Goal: Transaction & Acquisition: Purchase product/service

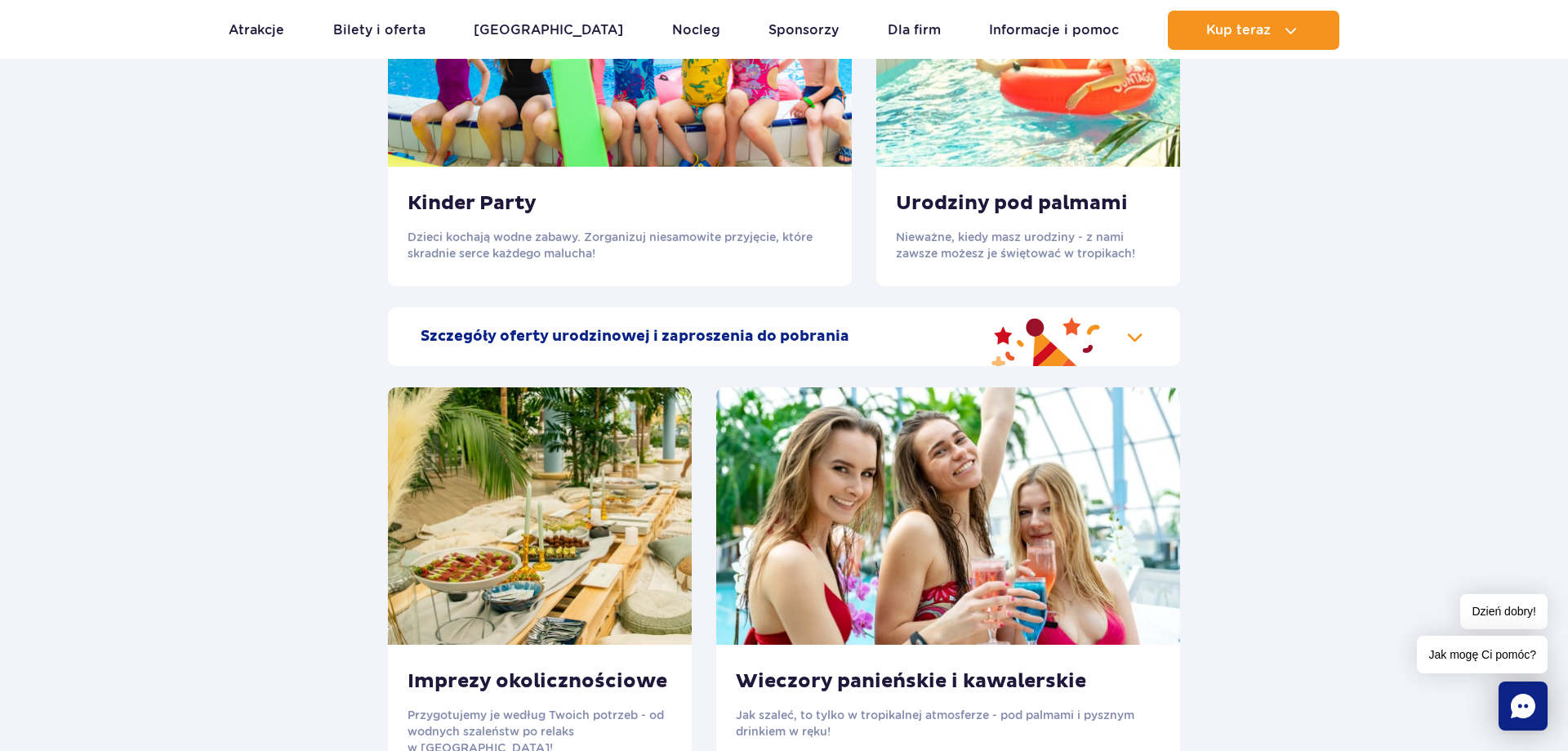
scroll to position [1583, 0]
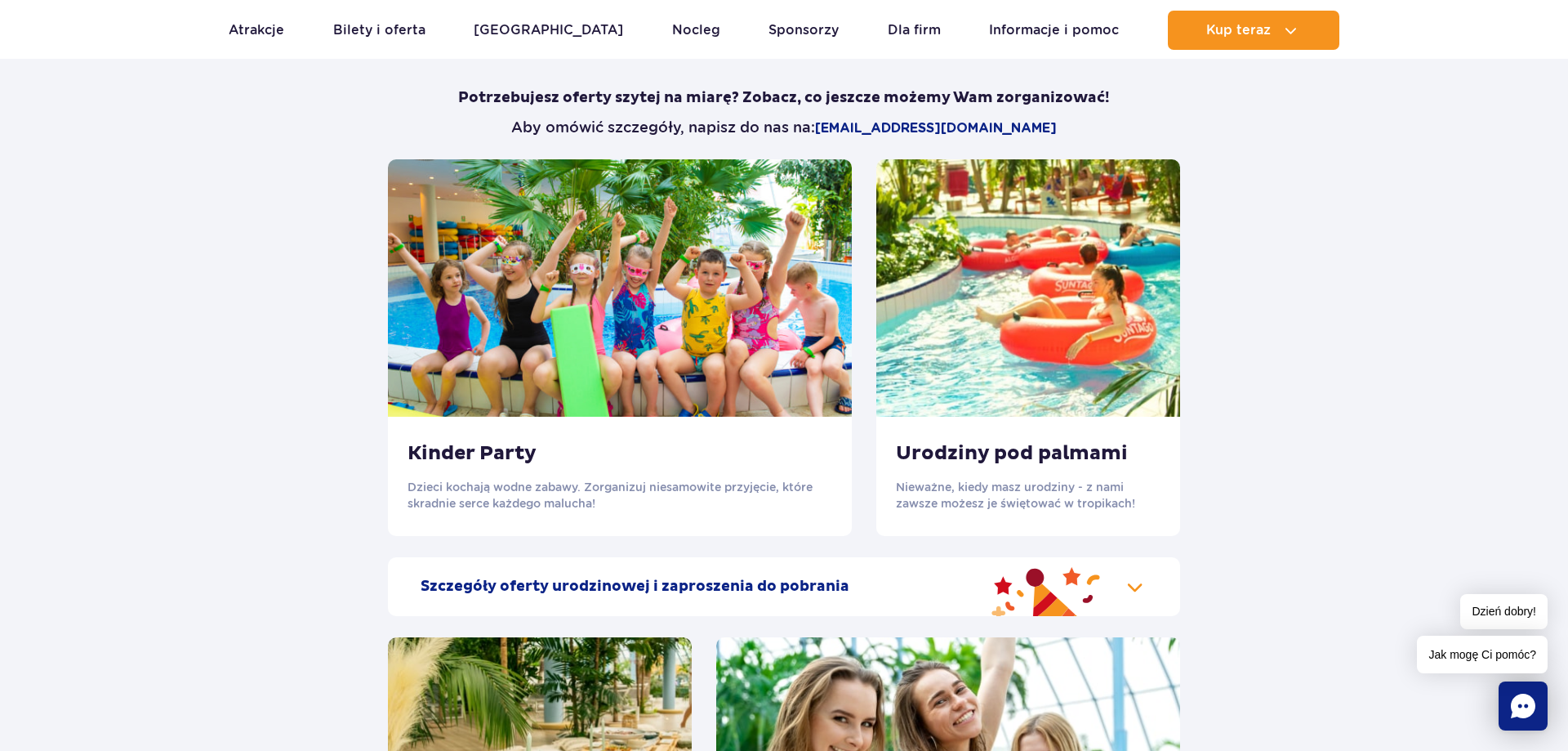
click at [504, 454] on h3 "Kinder Party" at bounding box center [620, 453] width 424 height 25
click at [666, 317] on img at bounding box center [620, 288] width 464 height 257
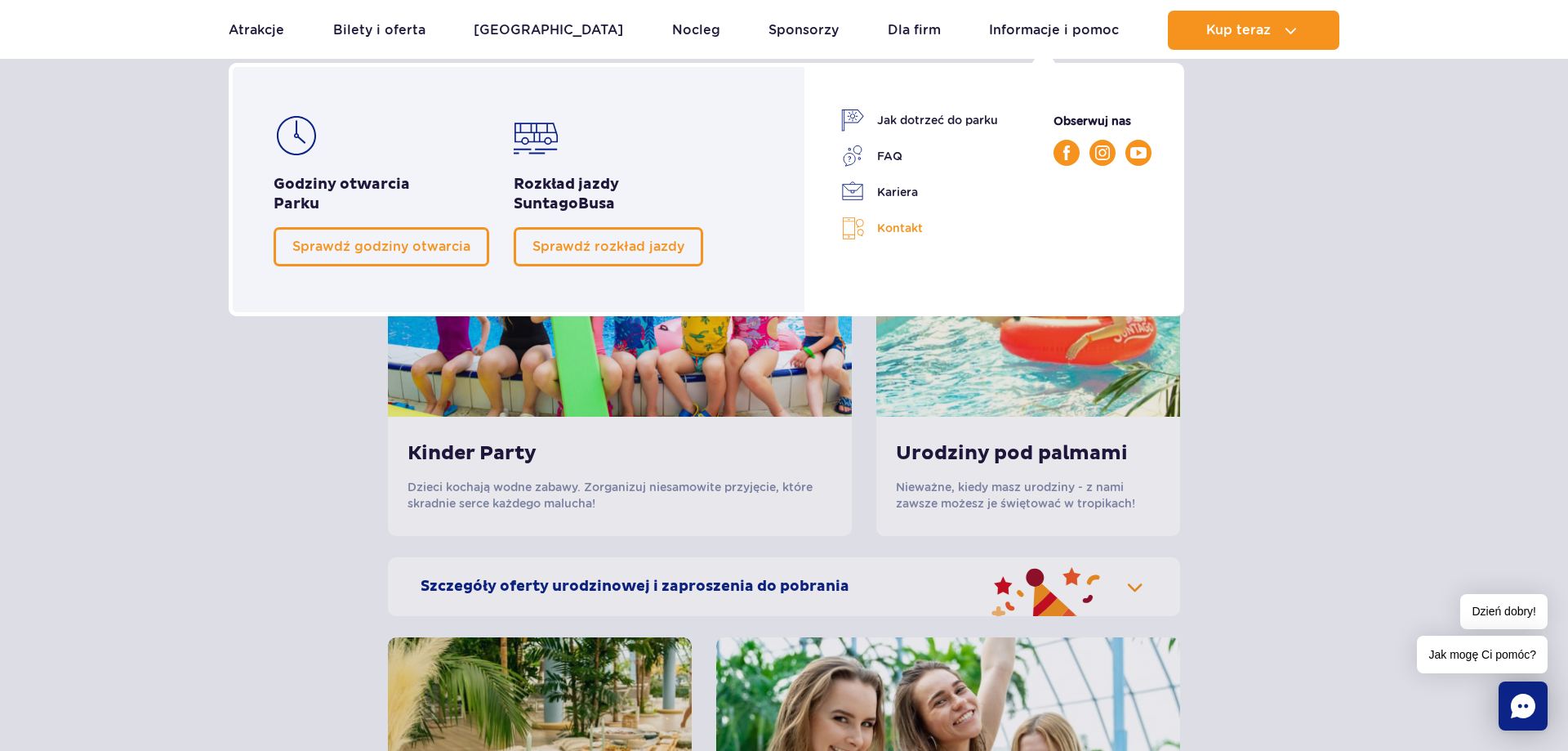
click at [901, 227] on link "Kontakt" at bounding box center [920, 229] width 157 height 24
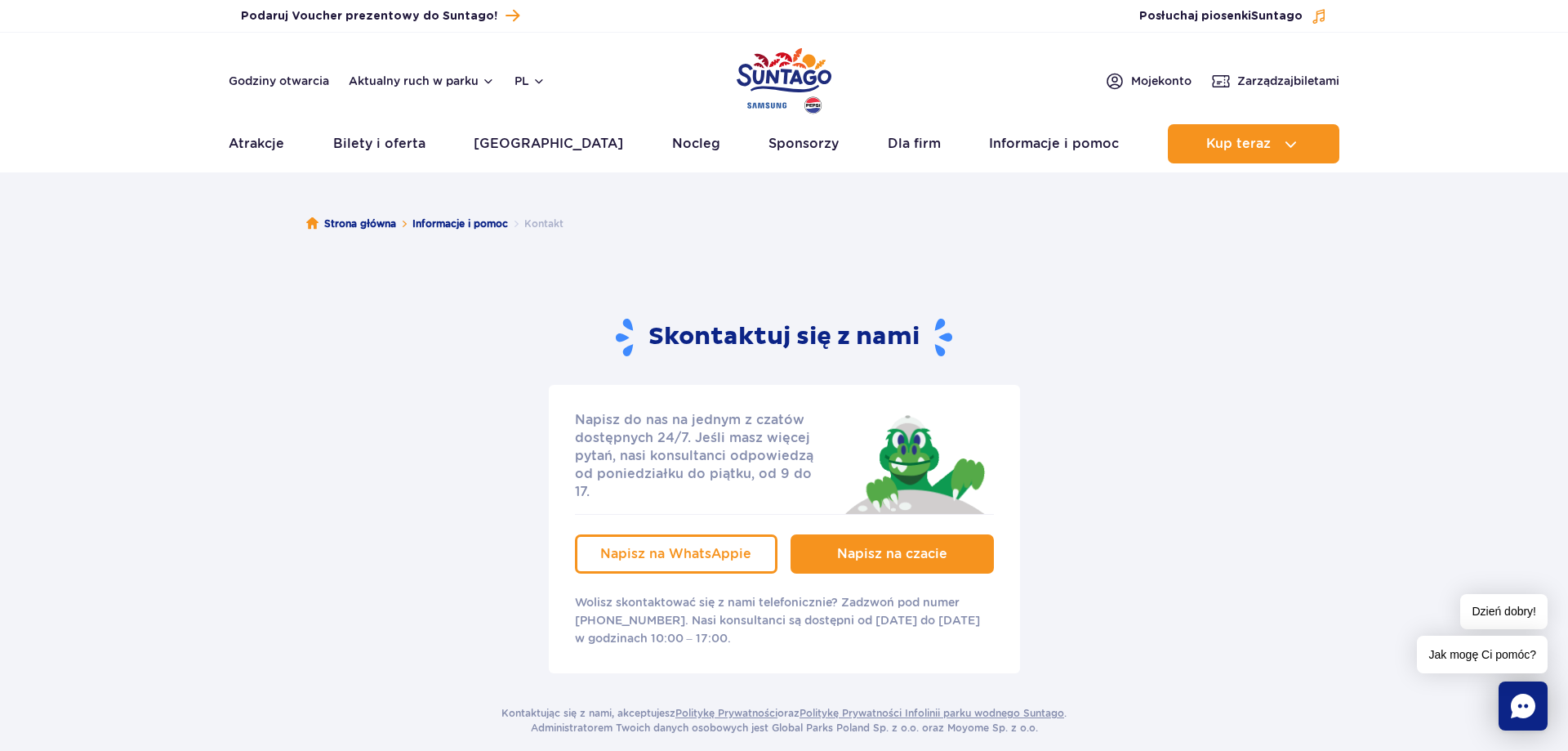
click at [923, 545] on span "Napisz na czacie" at bounding box center [893, 553] width 111 height 16
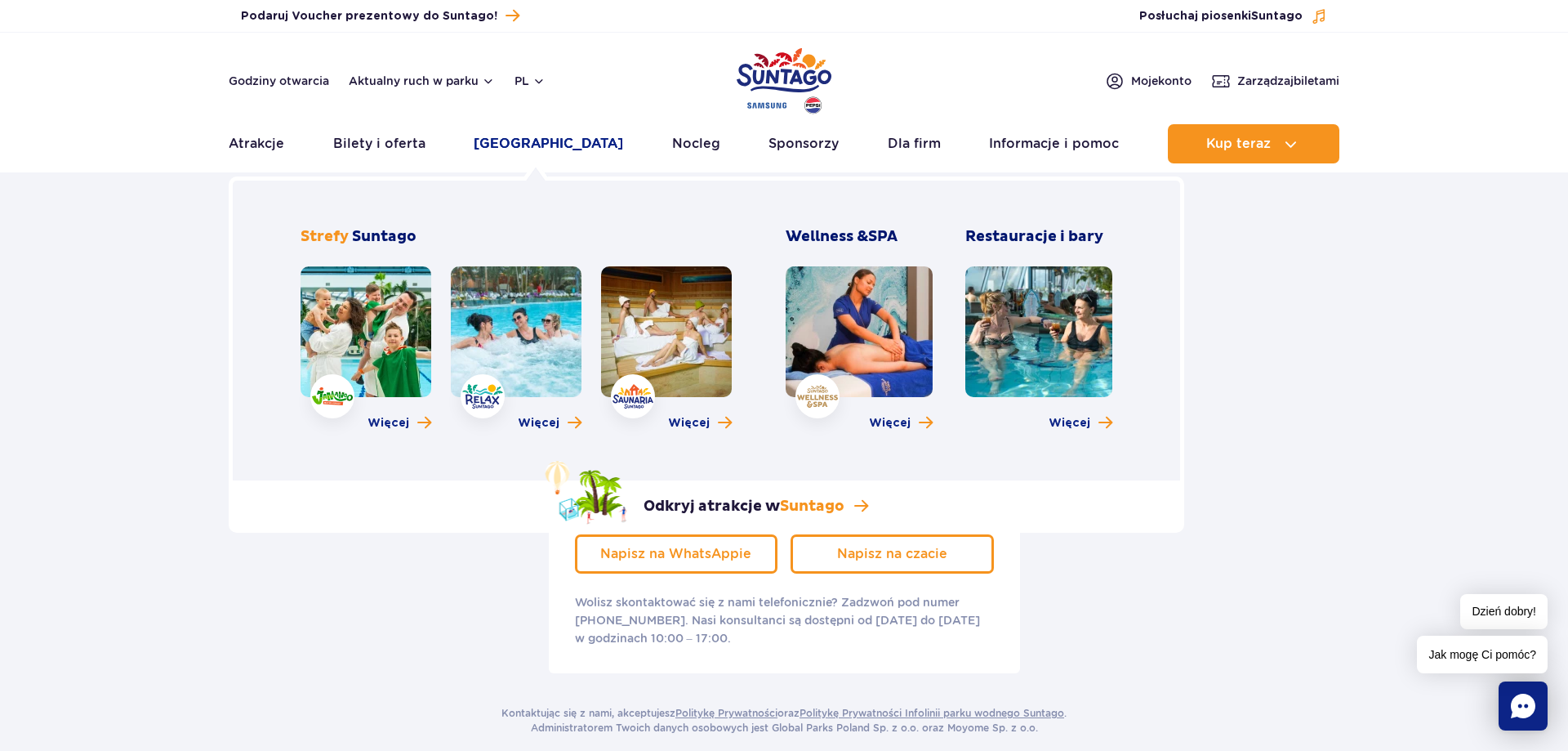
click at [524, 141] on link "[GEOGRAPHIC_DATA]" at bounding box center [549, 144] width 149 height 40
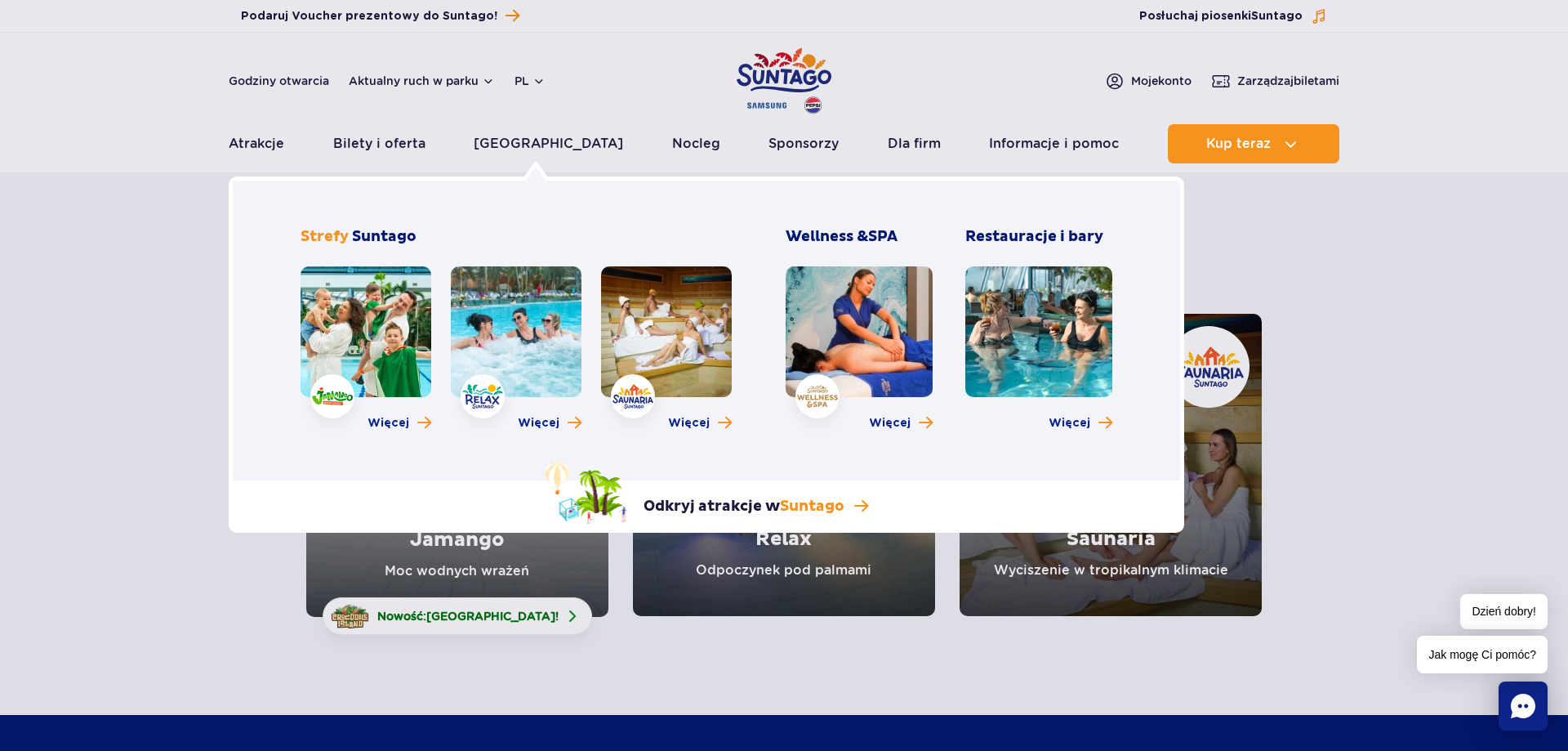
click at [360, 333] on link at bounding box center [366, 332] width 131 height 131
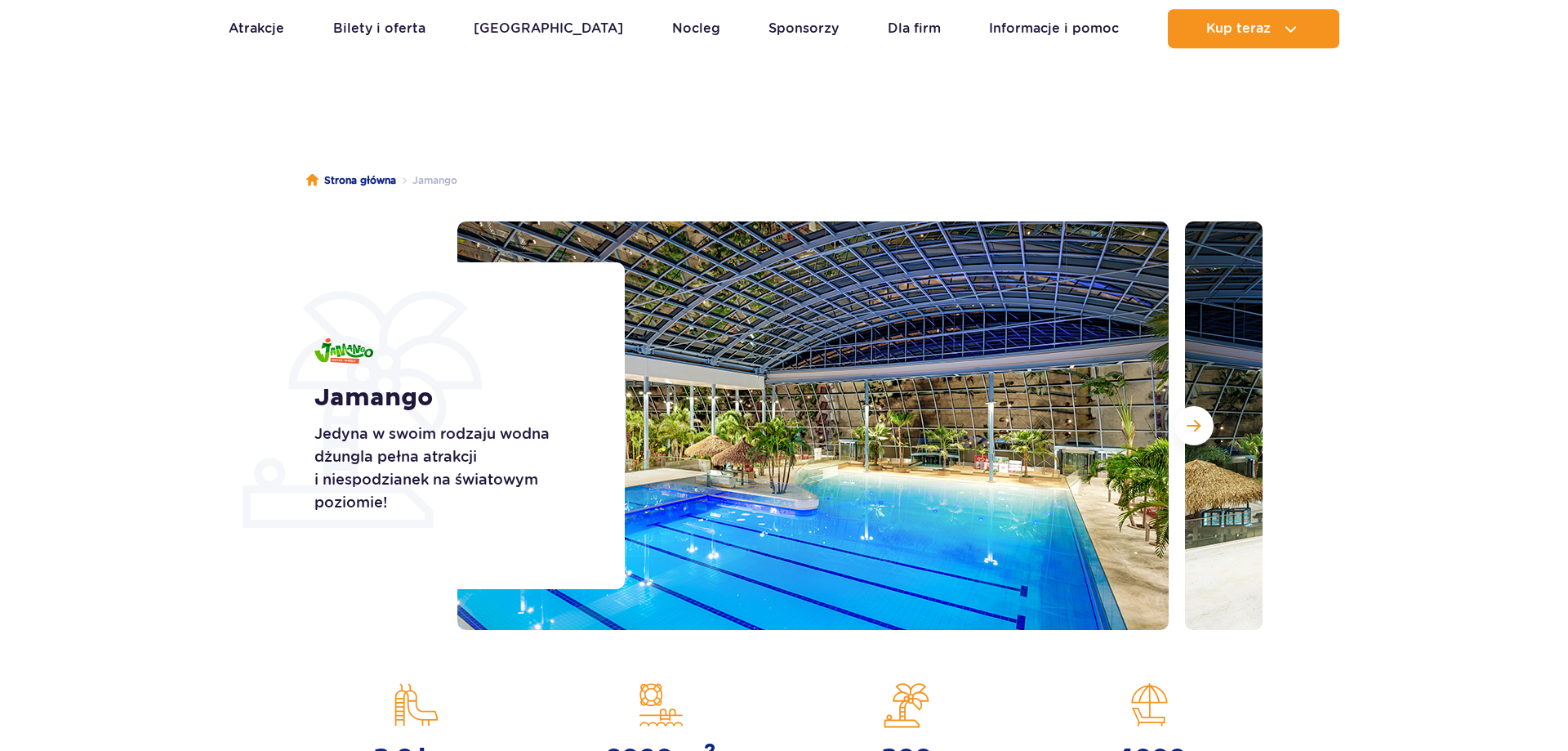
scroll to position [83, 0]
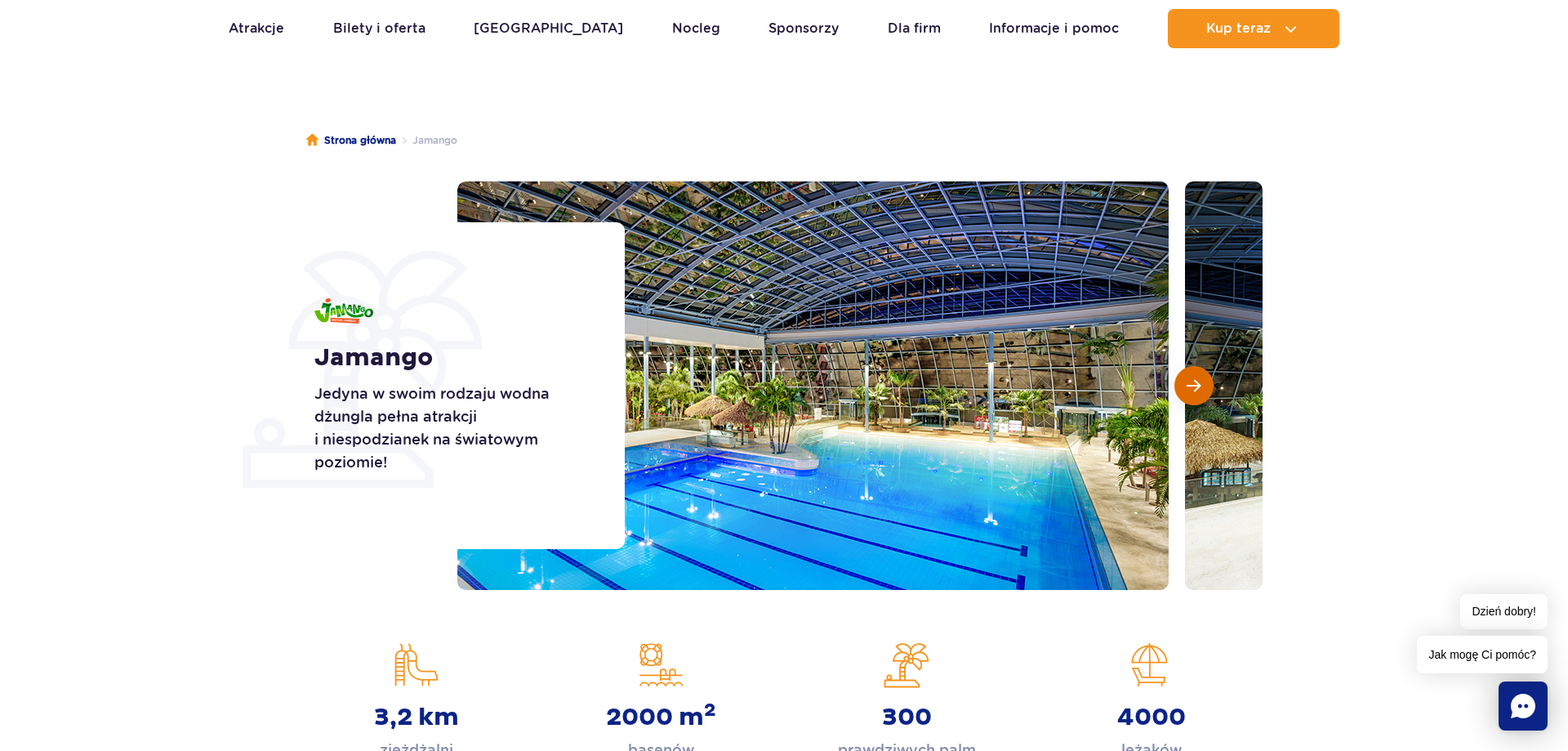
click at [1187, 376] on button "Następny slajd" at bounding box center [1194, 386] width 40 height 40
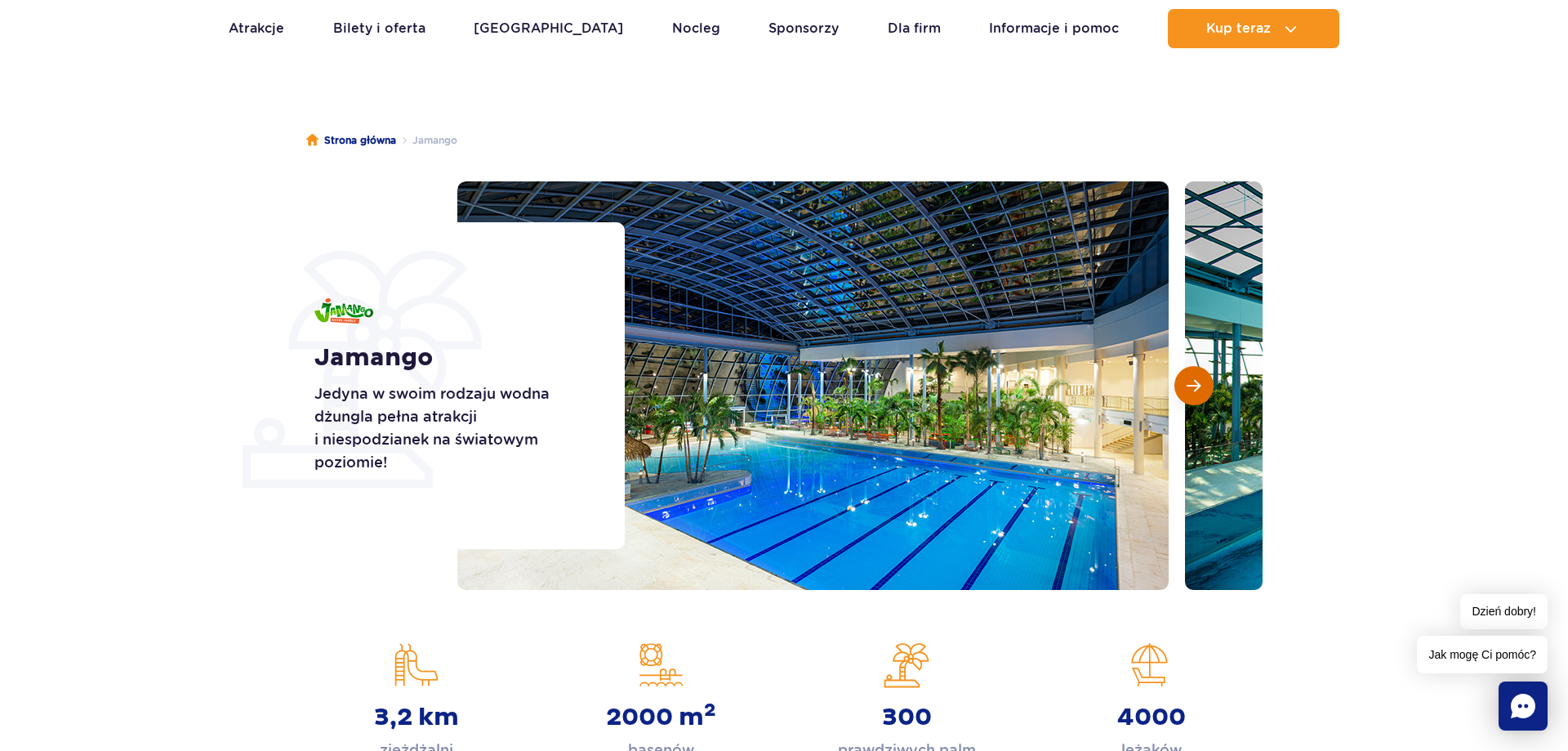
click at [1186, 377] on button "Następny slajd" at bounding box center [1194, 386] width 40 height 40
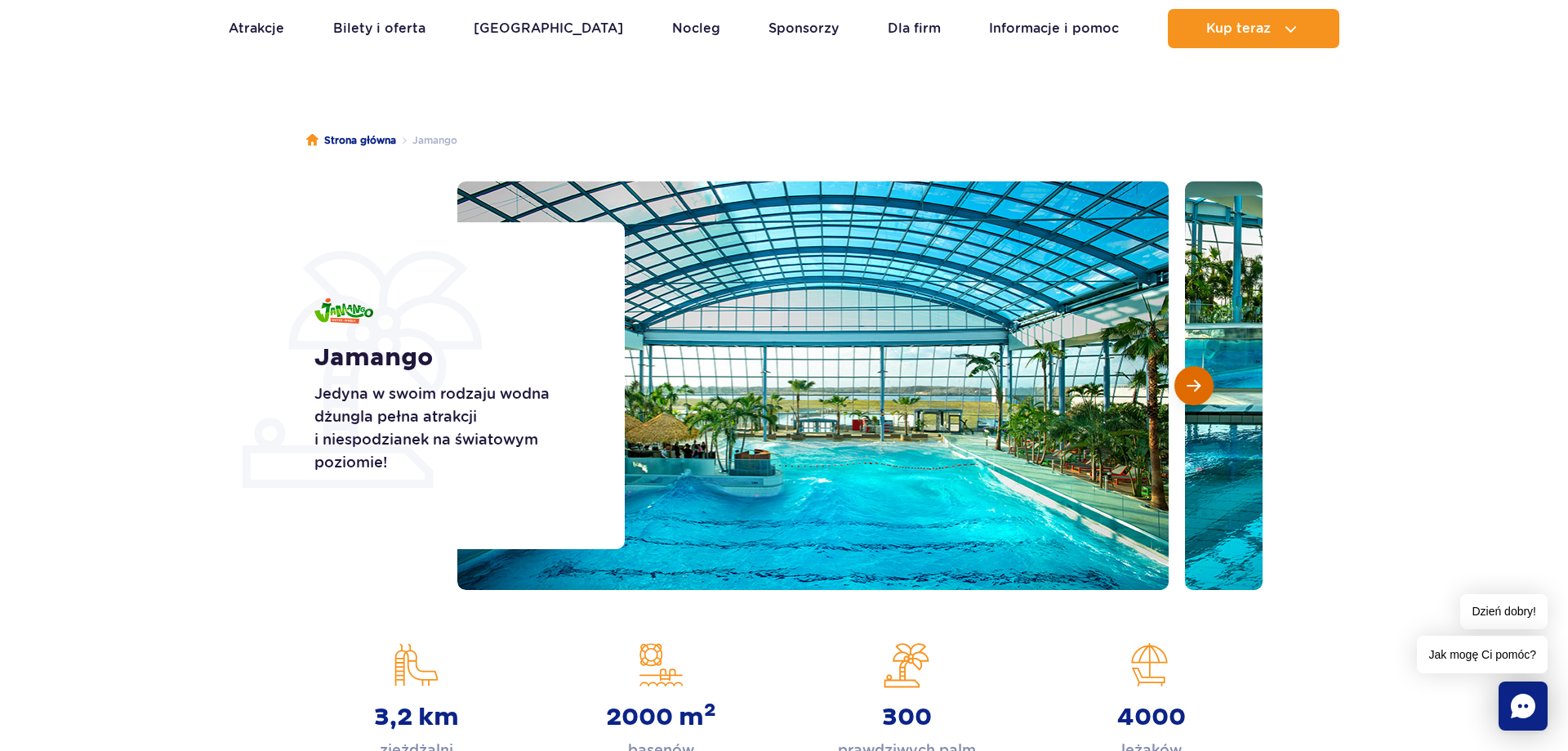
click at [1186, 377] on button "Następny slajd" at bounding box center [1194, 386] width 40 height 40
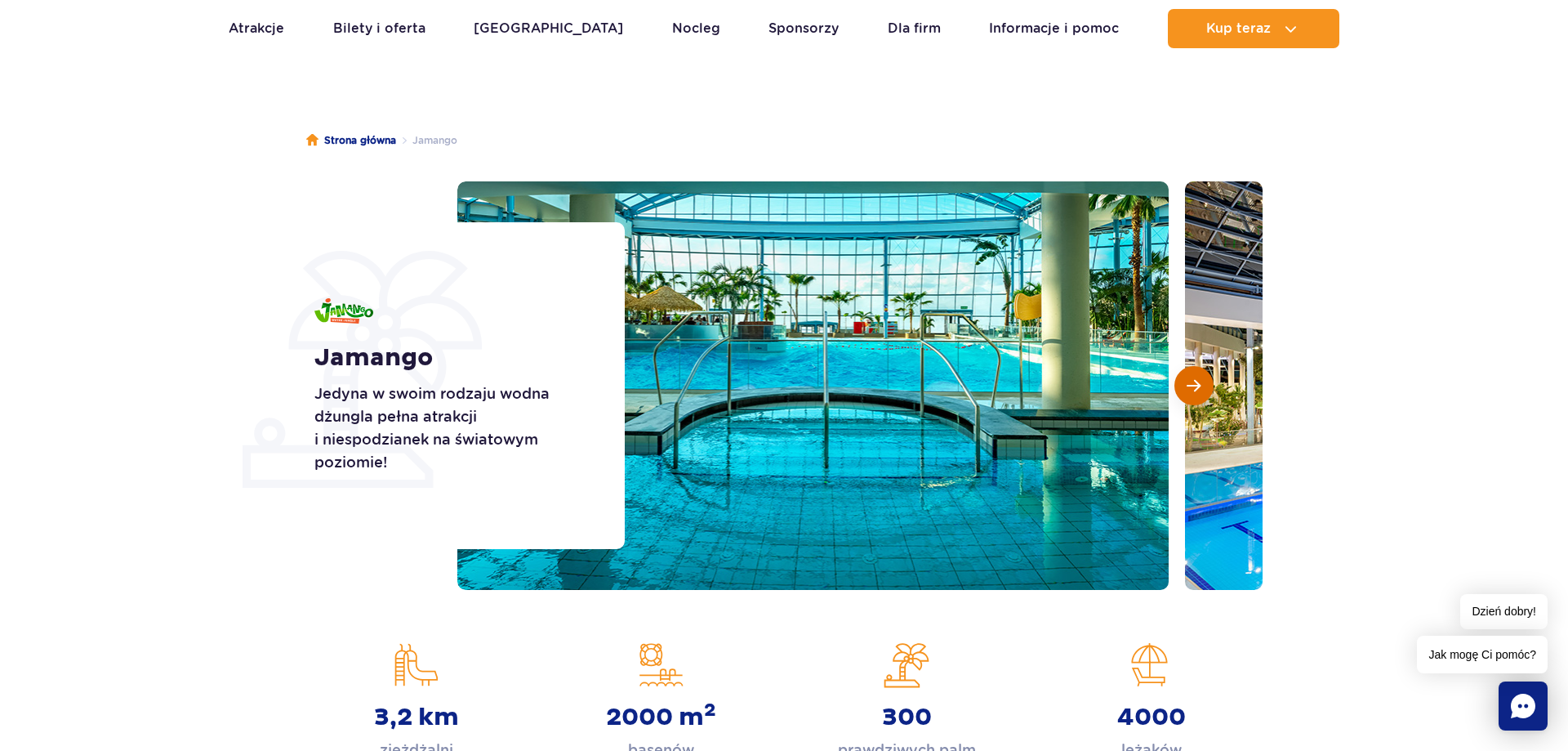
click at [1186, 377] on button "Następny slajd" at bounding box center [1194, 386] width 40 height 40
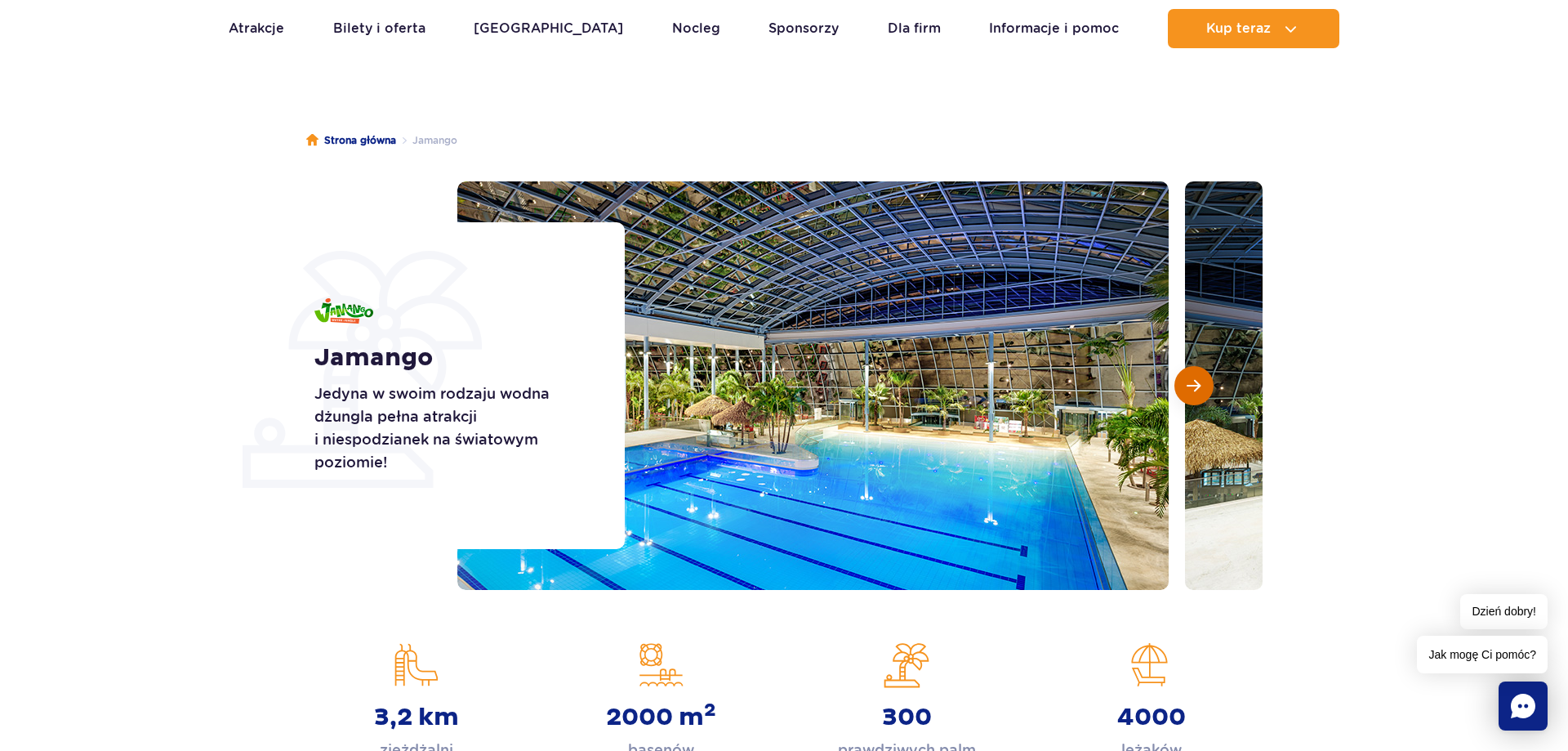
click at [1187, 383] on span "Następny slajd" at bounding box center [1194, 386] width 14 height 15
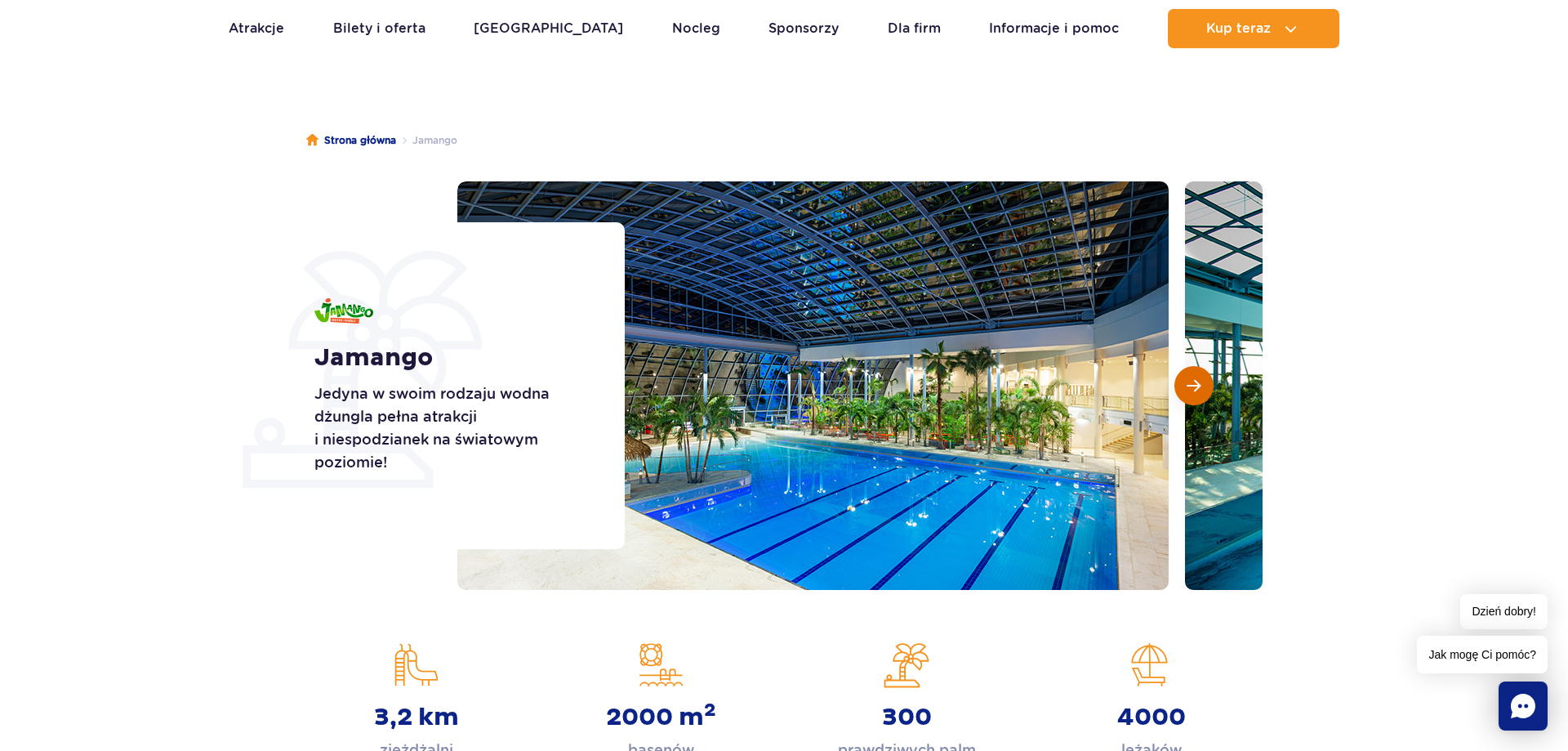
click at [1187, 383] on span "Następny slajd" at bounding box center [1194, 386] width 14 height 15
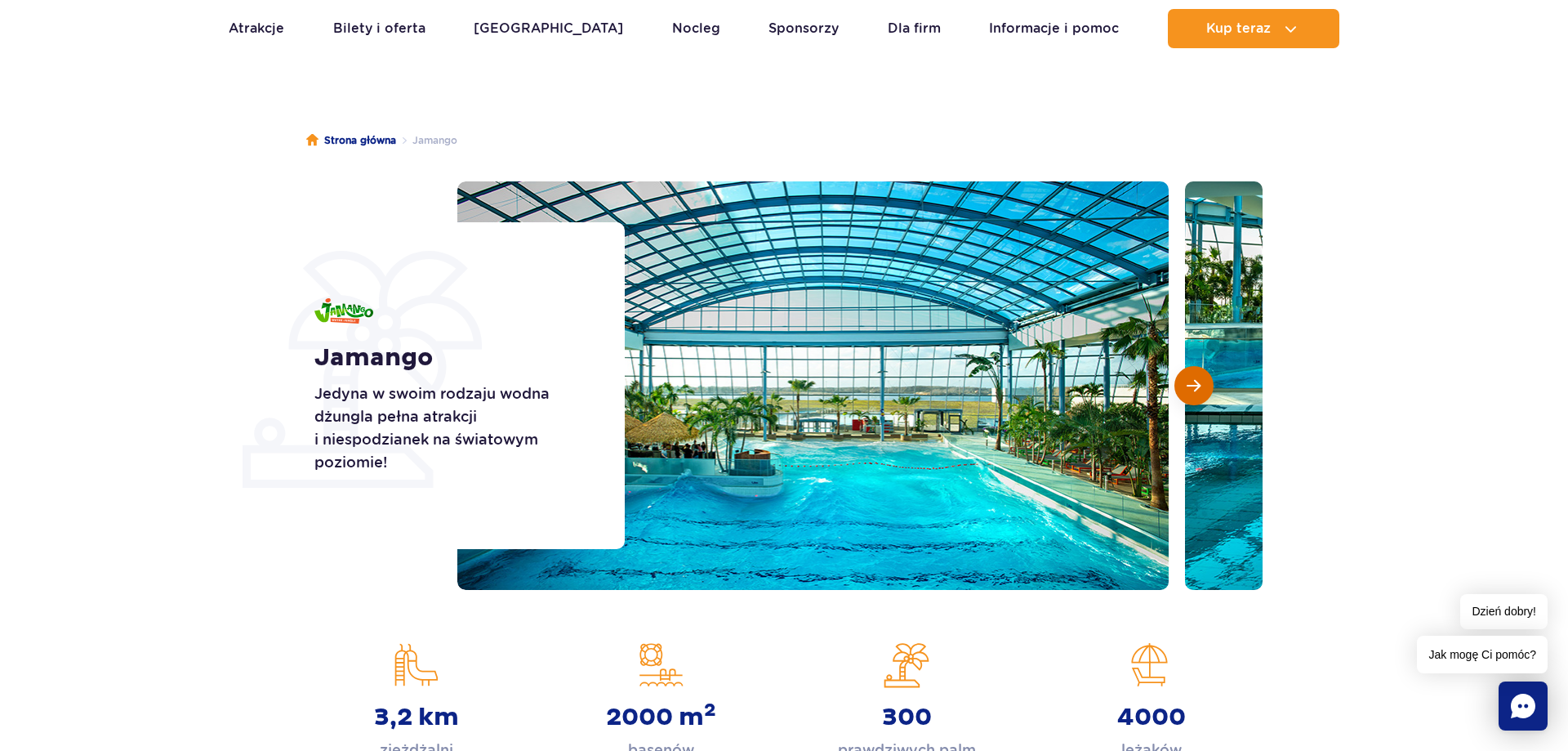
click at [1187, 383] on span "Następny slajd" at bounding box center [1194, 386] width 14 height 15
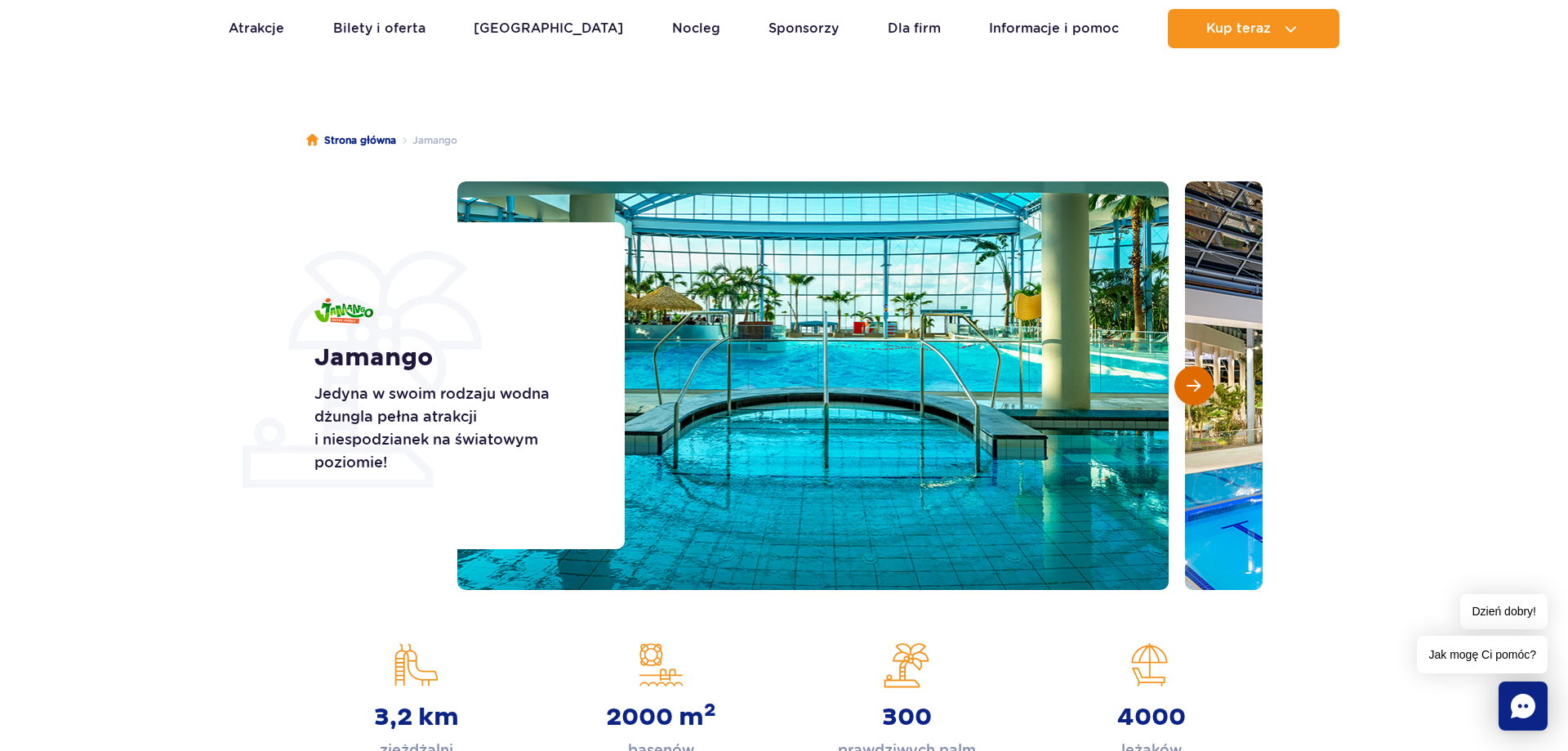
click at [1187, 383] on span "Następny slajd" at bounding box center [1194, 386] width 14 height 15
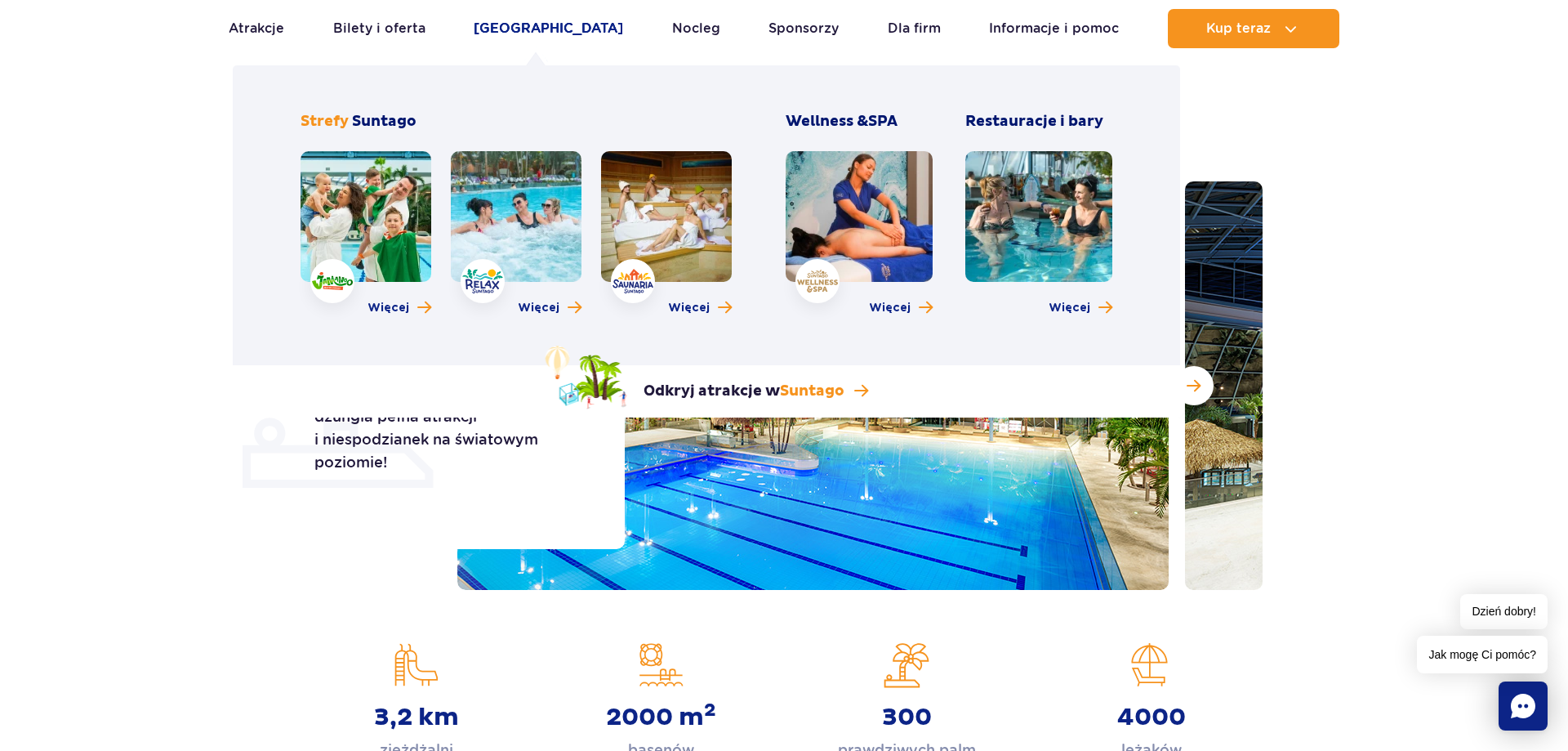
click at [547, 32] on link "[GEOGRAPHIC_DATA]" at bounding box center [549, 29] width 149 height 40
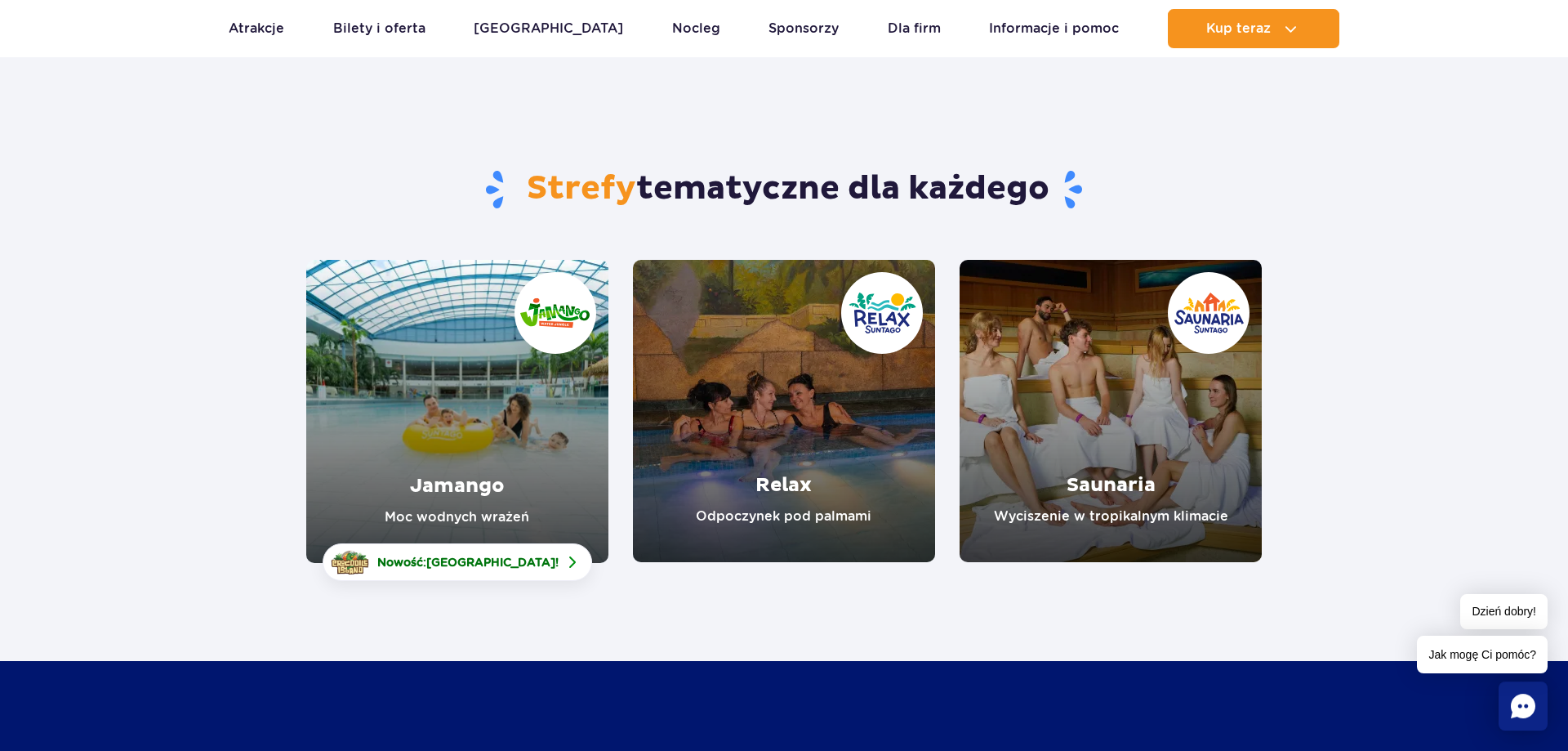
scroll to position [83, 0]
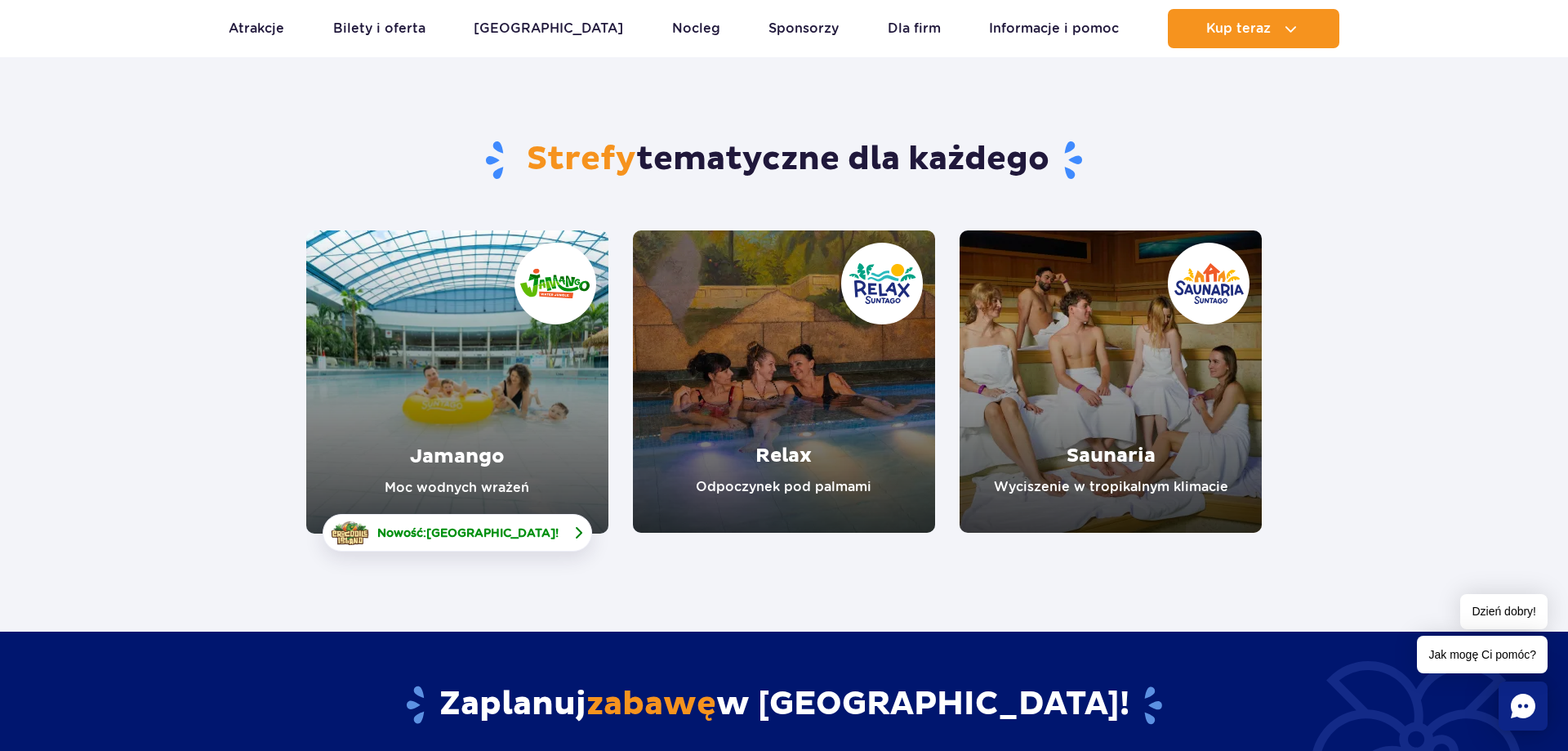
click at [524, 538] on span "Crocodile Island" at bounding box center [491, 532] width 129 height 13
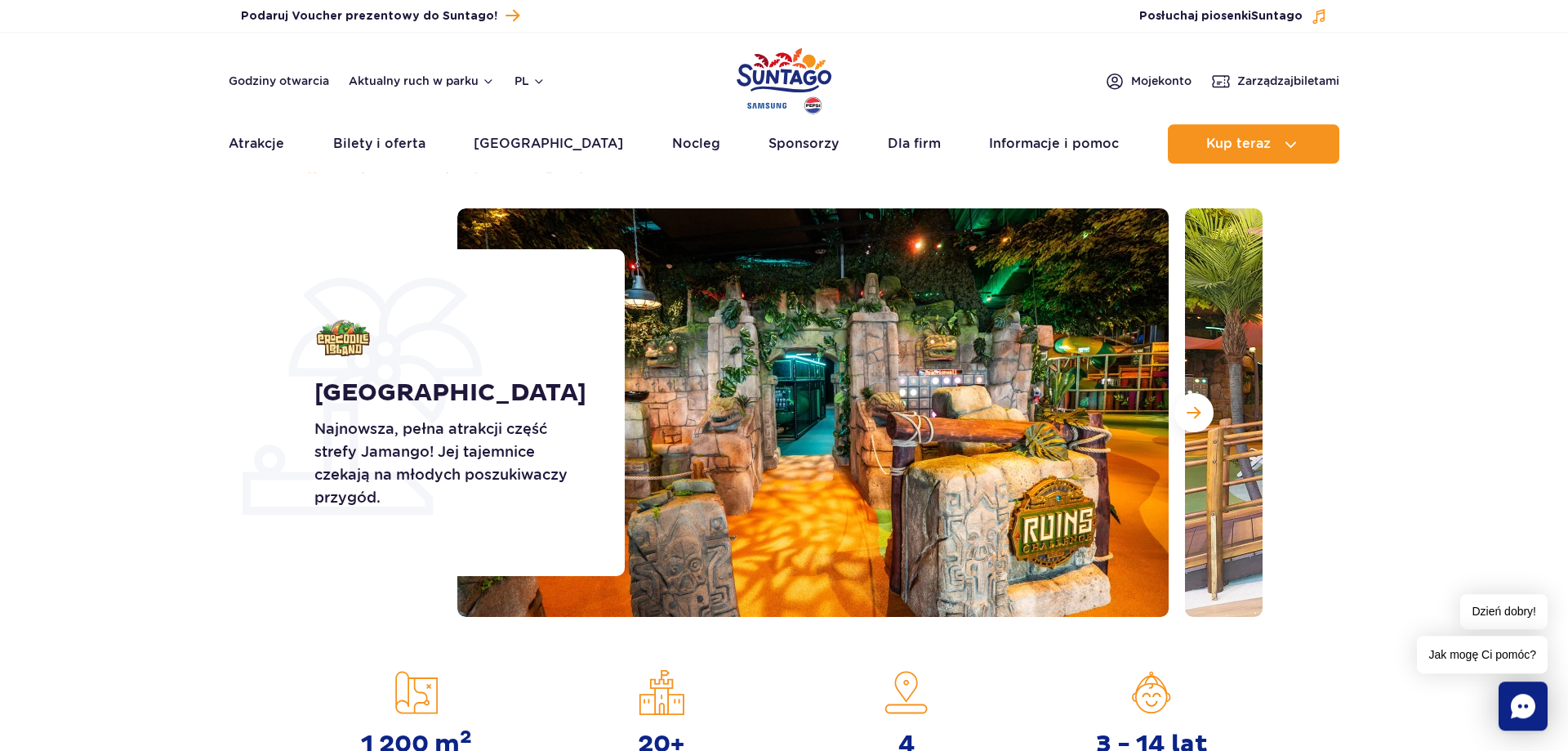
scroll to position [83, 0]
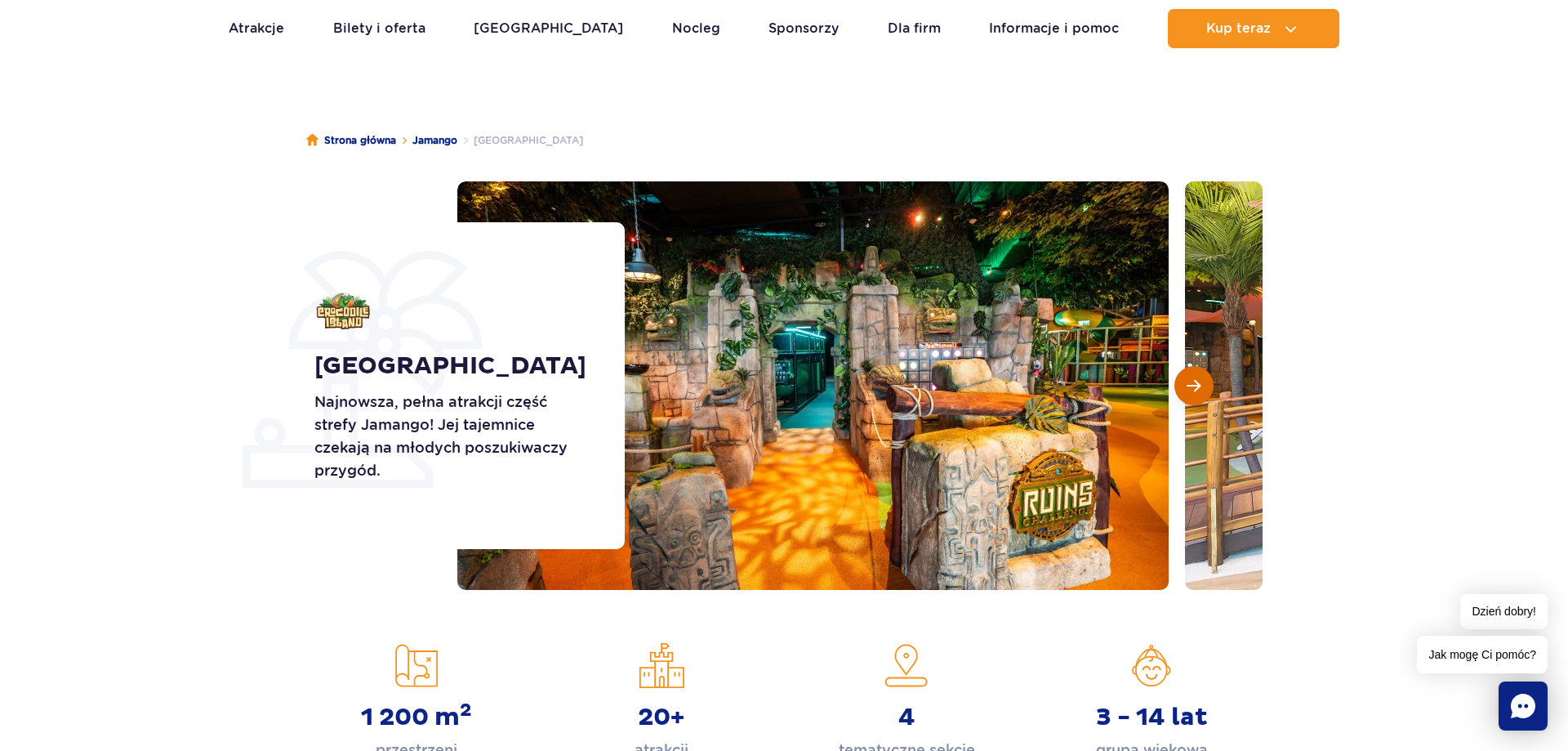
click at [1203, 374] on button "Następny slajd" at bounding box center [1194, 386] width 40 height 40
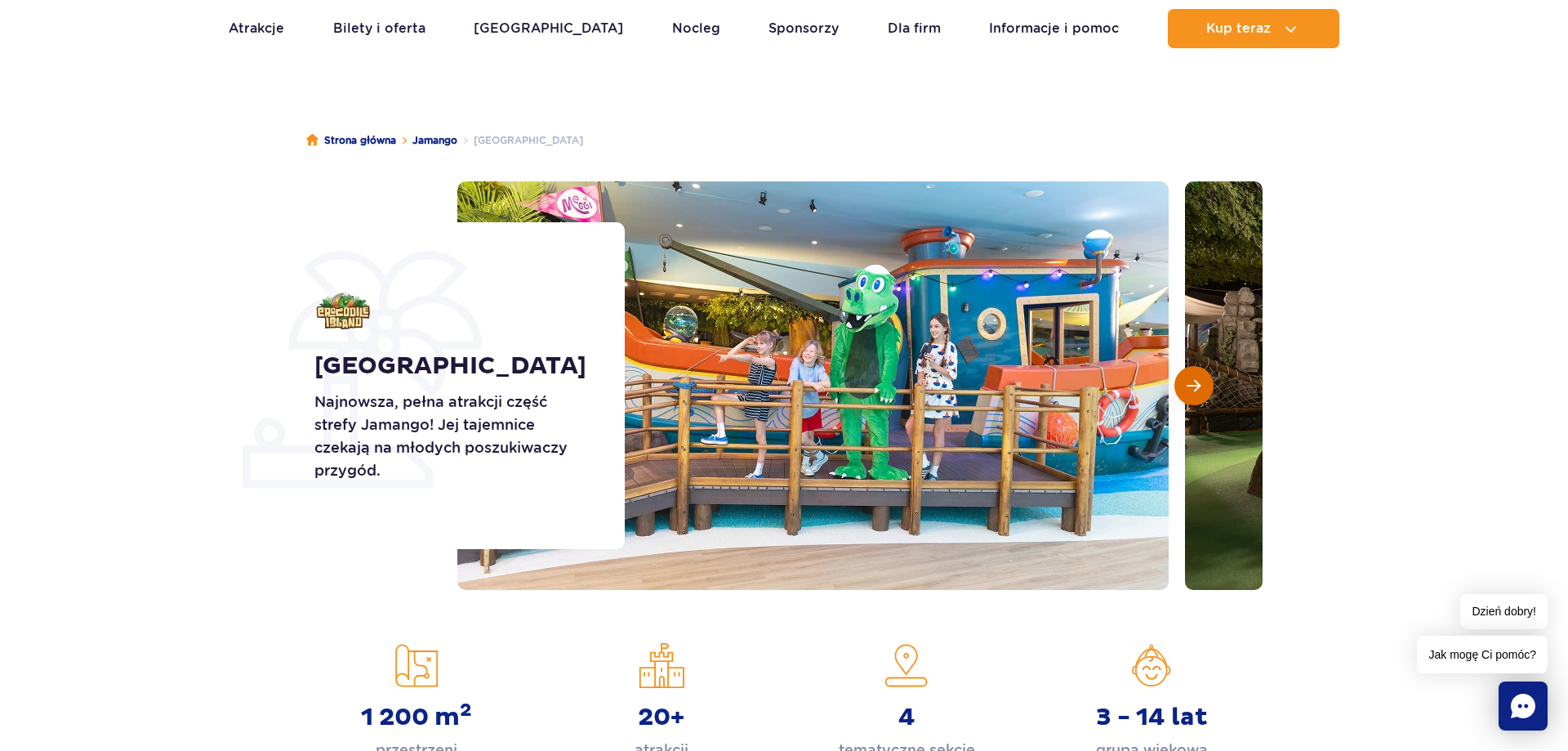
click at [1197, 380] on span "Następny slajd" at bounding box center [1194, 386] width 14 height 15
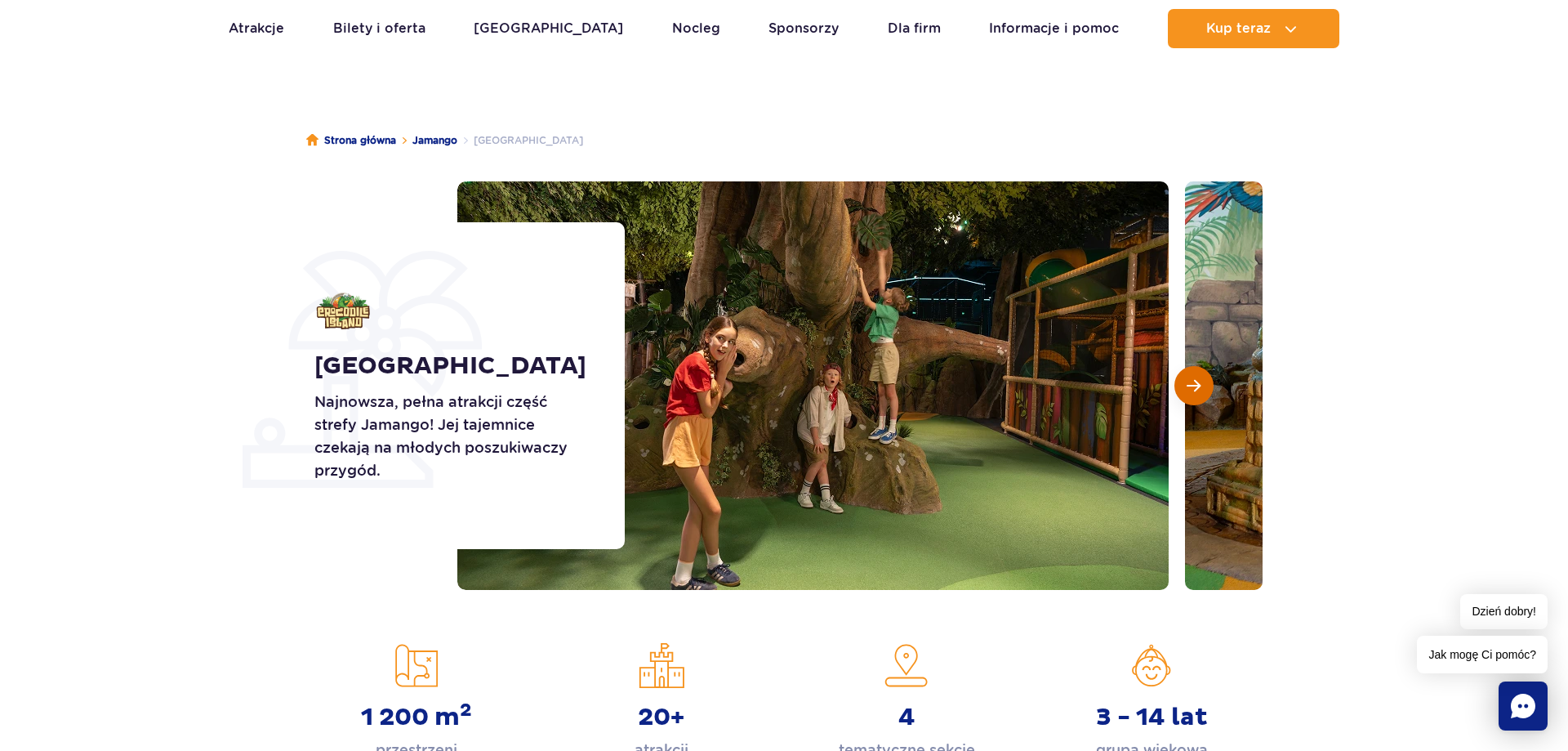
click at [1197, 380] on span "Następny slajd" at bounding box center [1194, 386] width 14 height 15
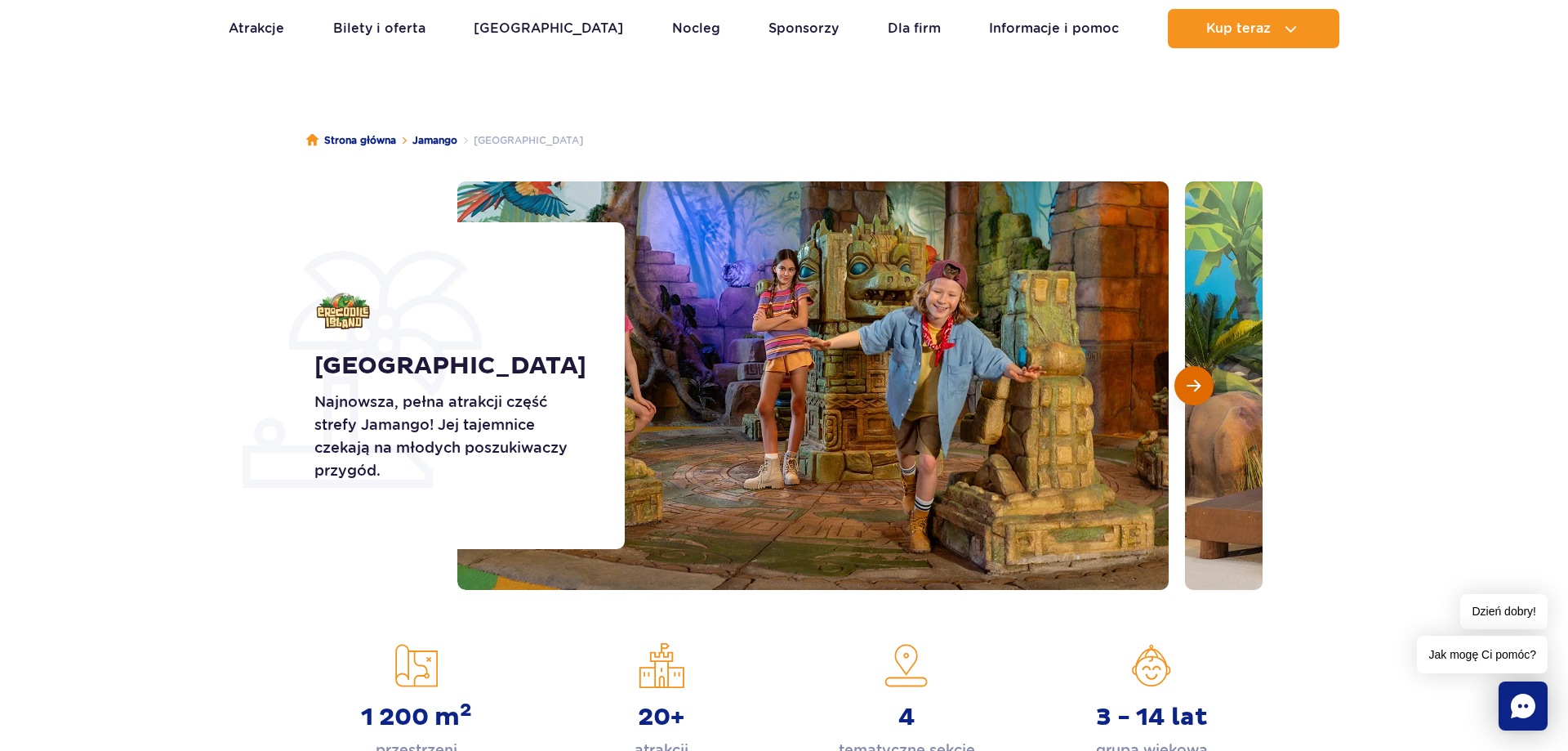
click at [1197, 380] on span "Następny slajd" at bounding box center [1194, 386] width 14 height 15
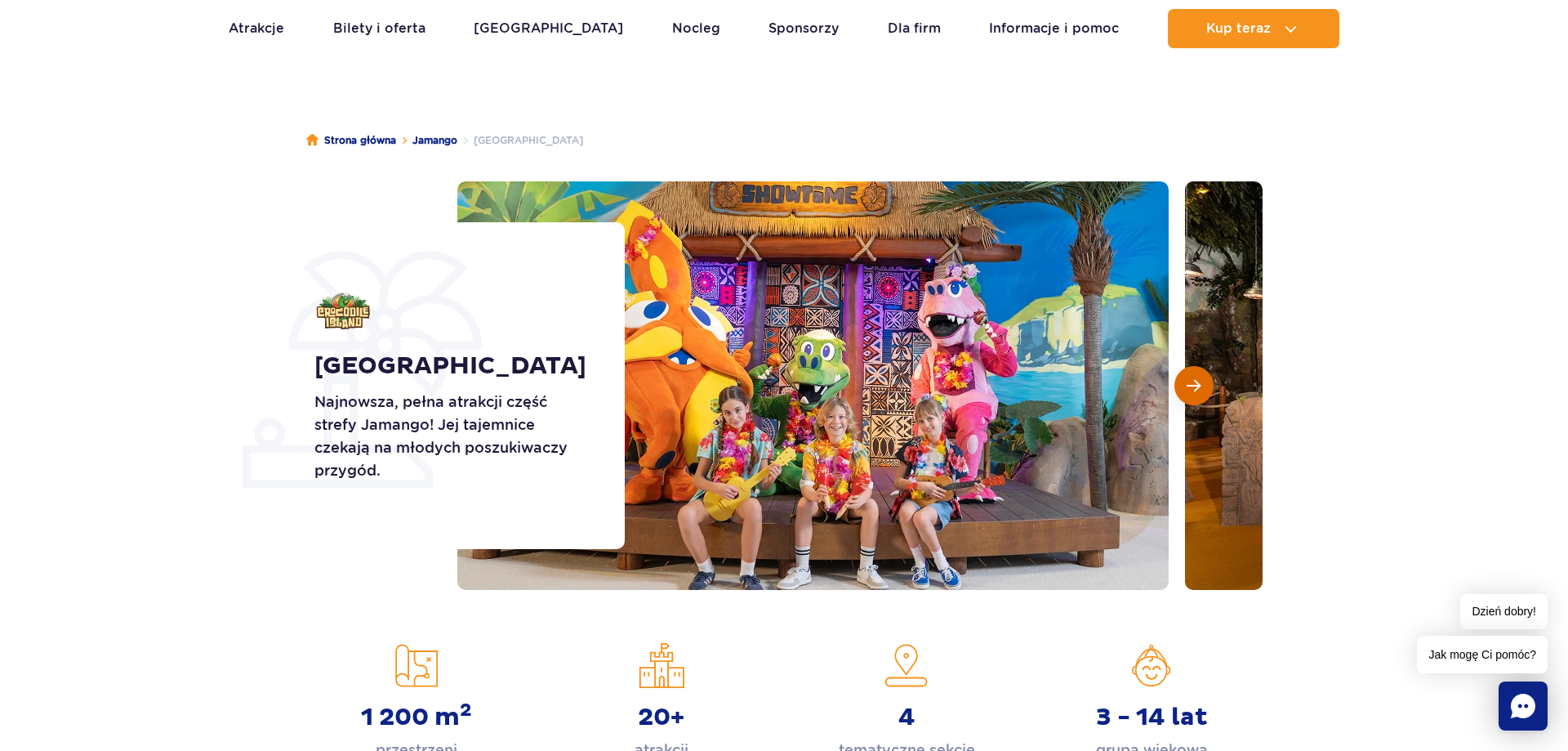
click at [1197, 380] on span "Następny slajd" at bounding box center [1194, 386] width 14 height 15
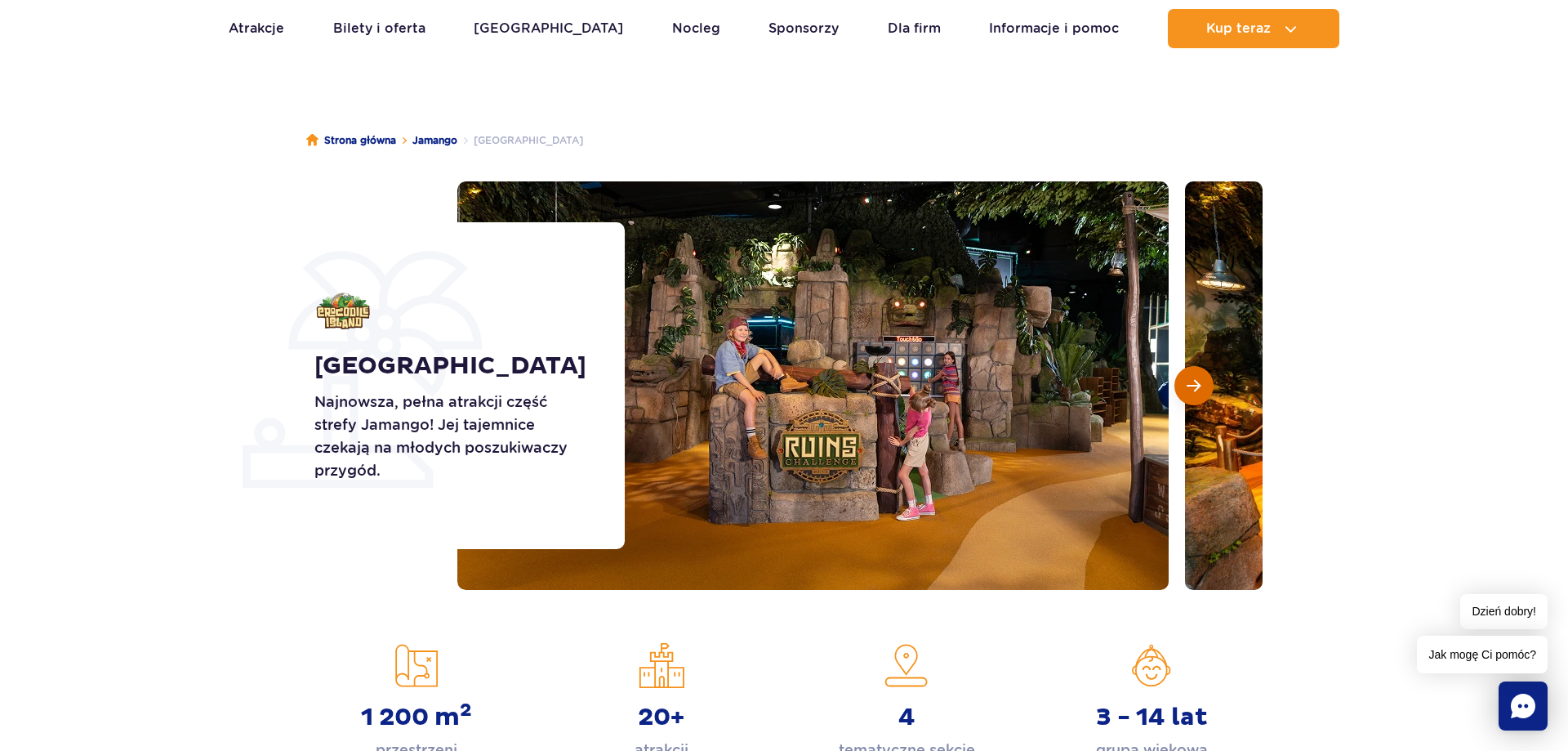
click at [1197, 380] on span "Następny slajd" at bounding box center [1194, 386] width 14 height 15
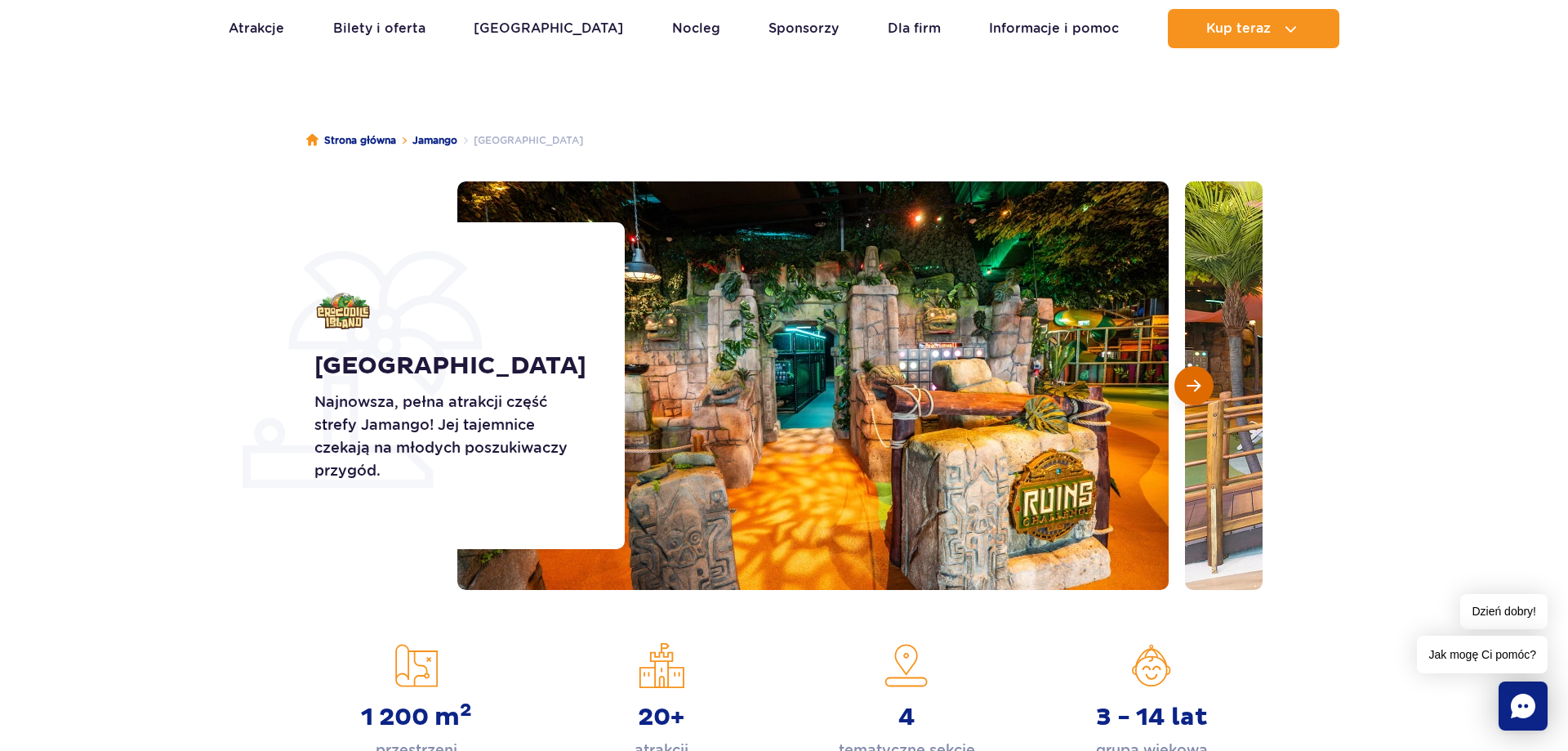
click at [1197, 380] on span "Następny slajd" at bounding box center [1194, 386] width 14 height 15
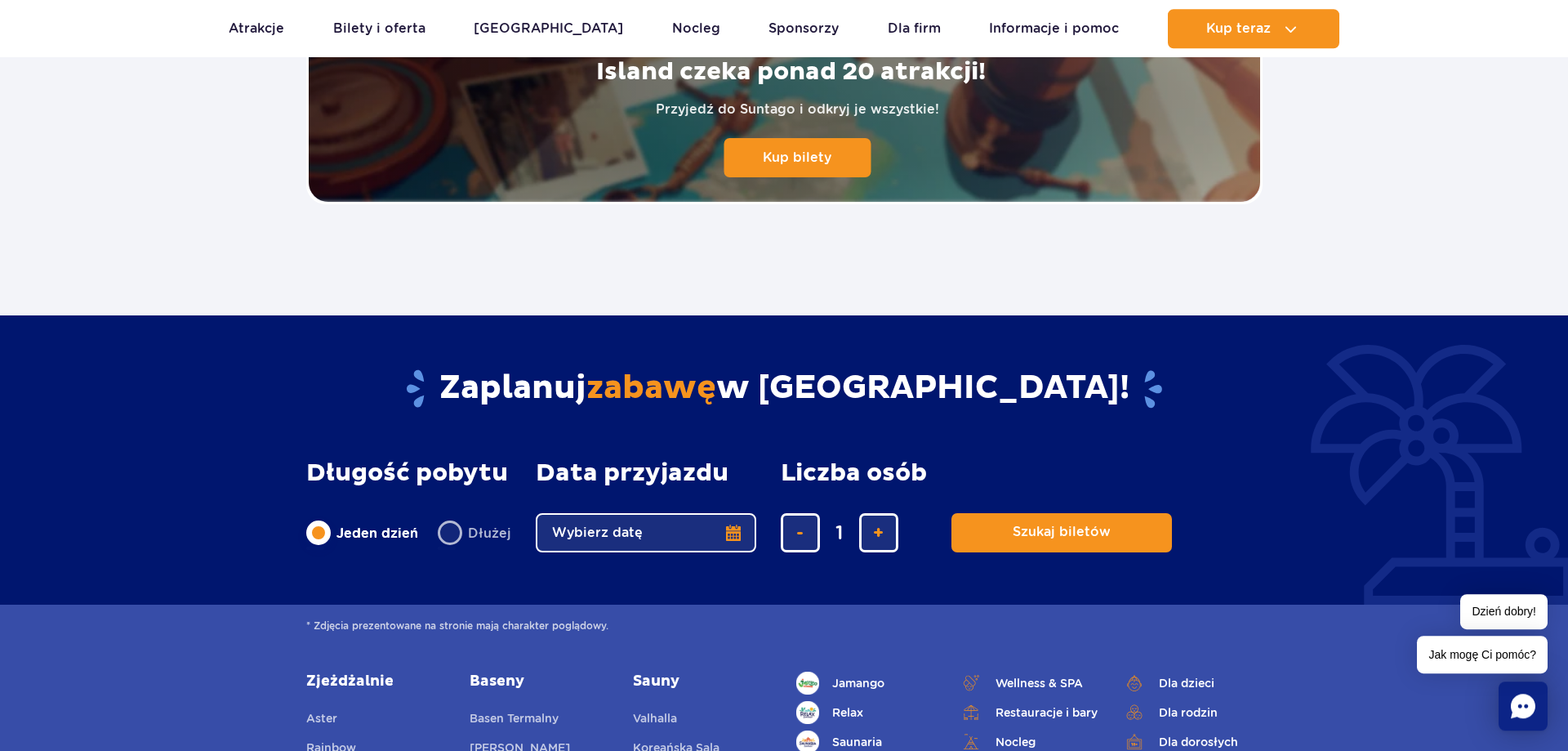
scroll to position [3583, 0]
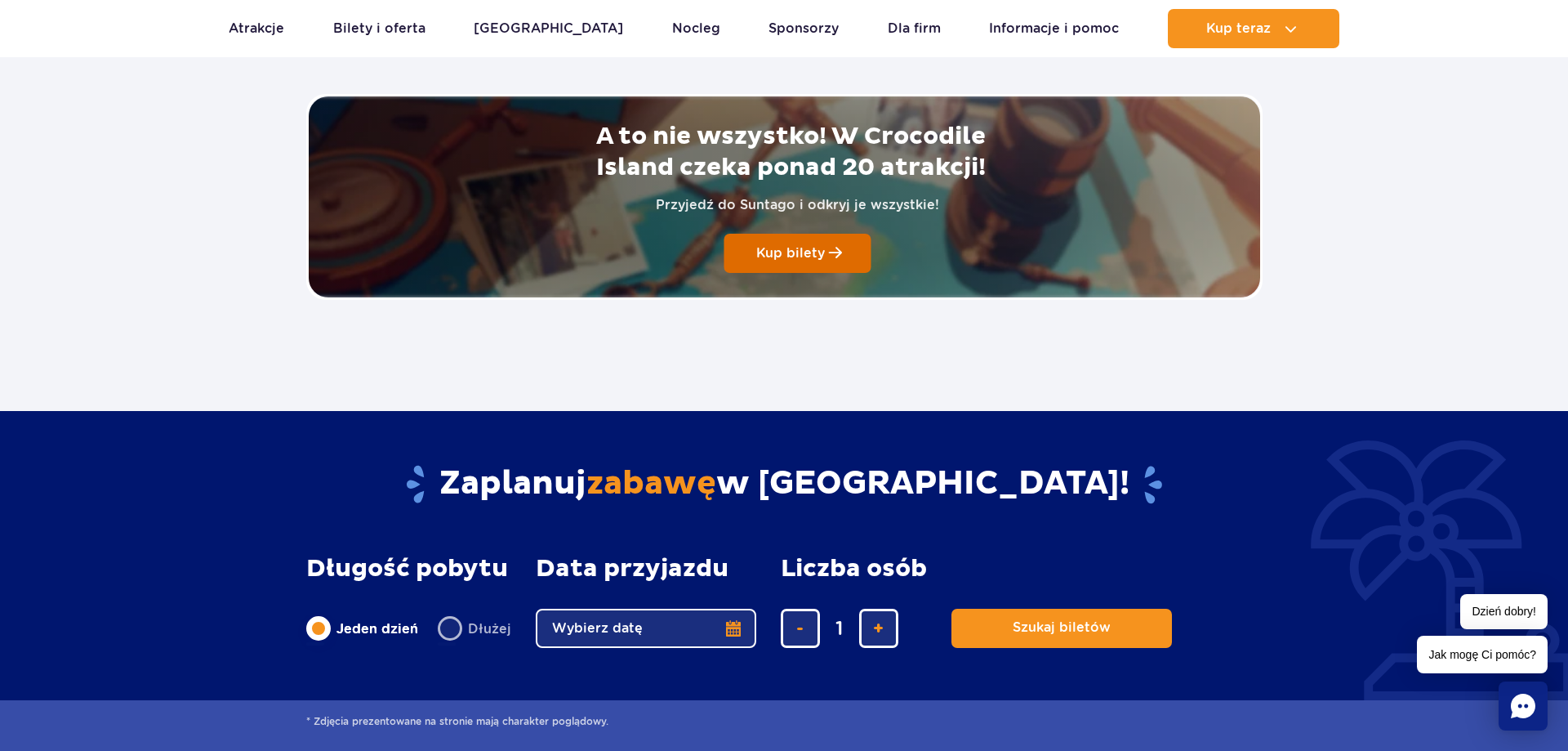
click at [797, 244] on link "Kup bilety" at bounding box center [797, 253] width 147 height 40
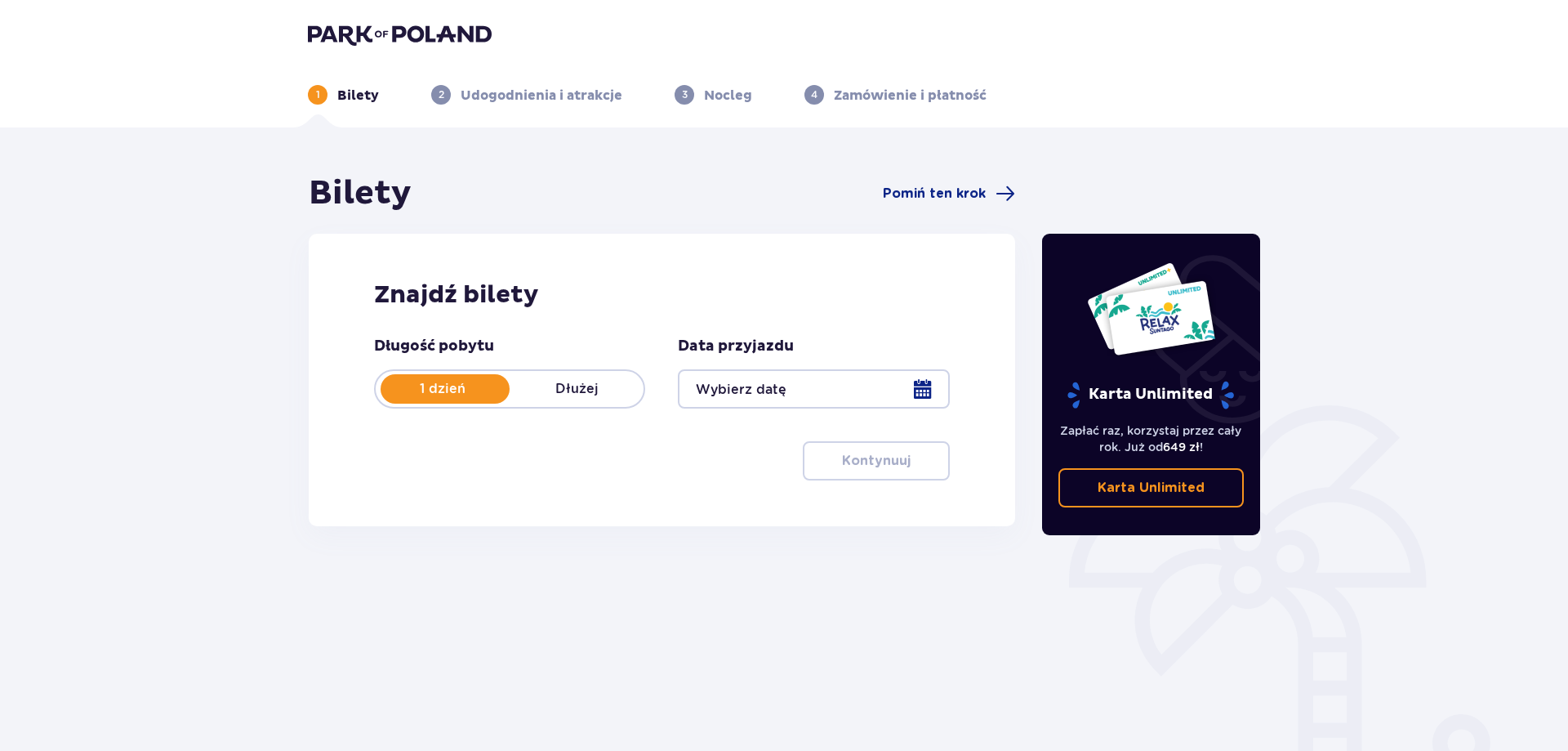
click at [903, 390] on div at bounding box center [814, 388] width 271 height 40
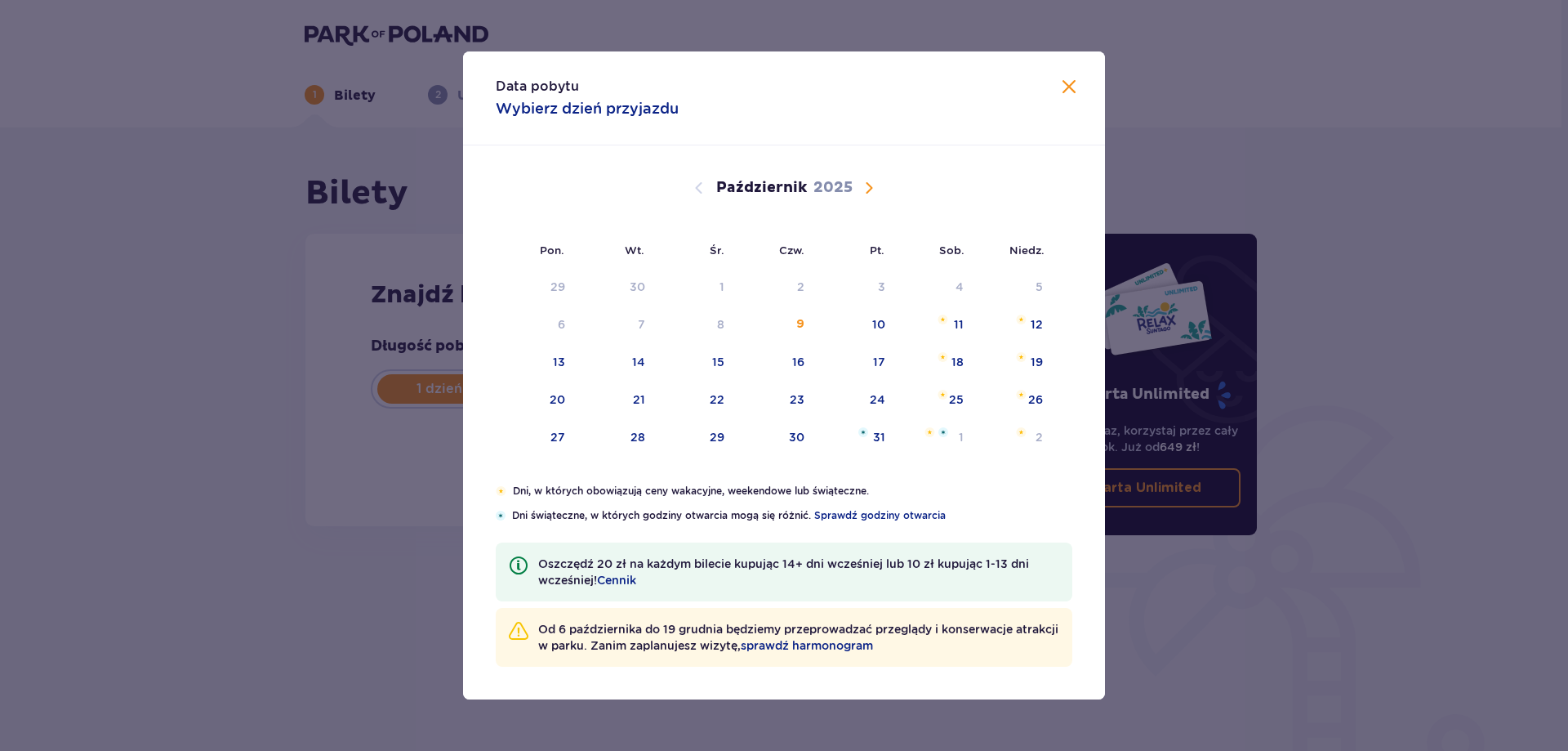
click at [873, 183] on span "Następny miesiąc" at bounding box center [868, 187] width 19 height 19
click at [569, 326] on div "3" at bounding box center [536, 325] width 81 height 36
type input "[DATE]"
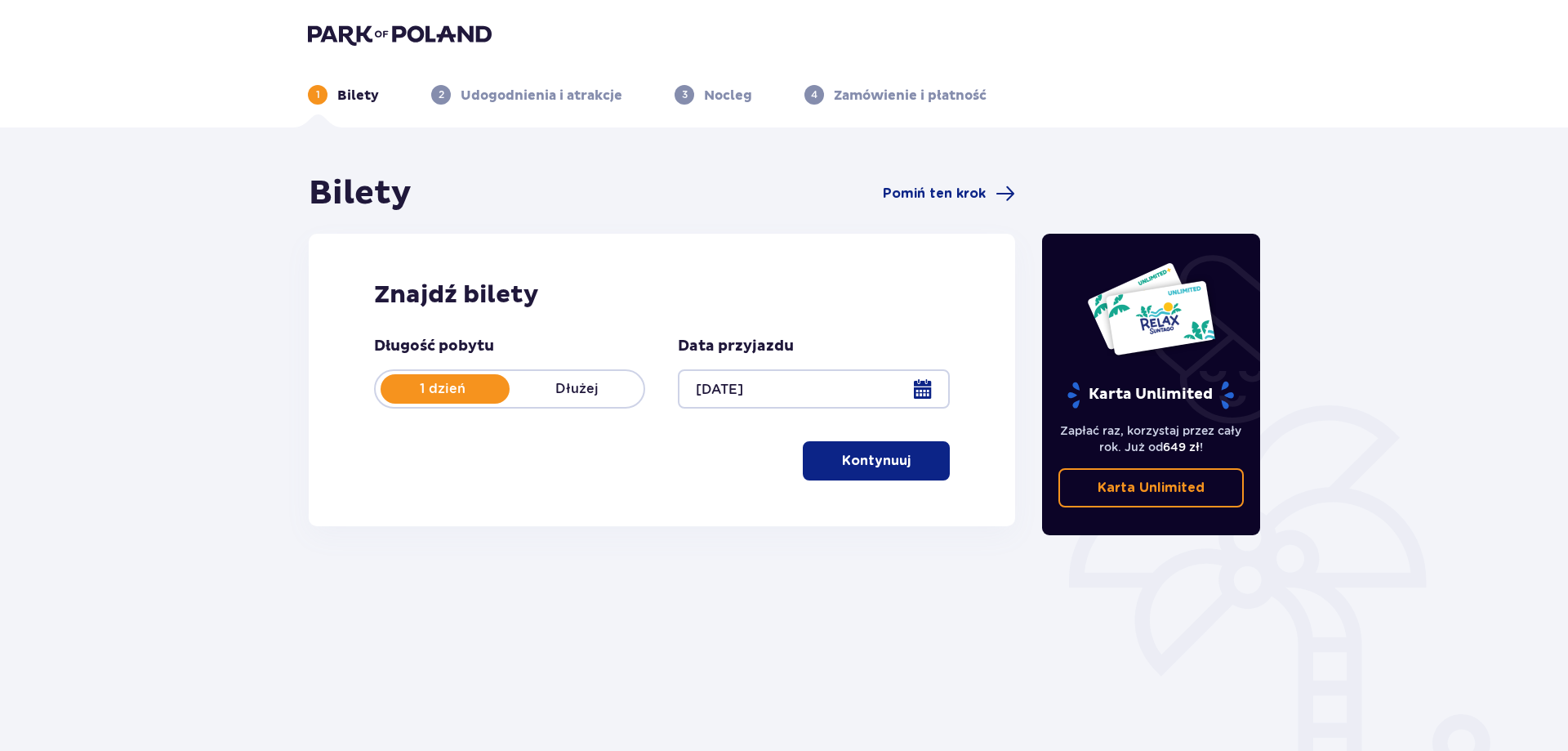
click at [879, 464] on p "Kontynuuj" at bounding box center [876, 460] width 68 height 18
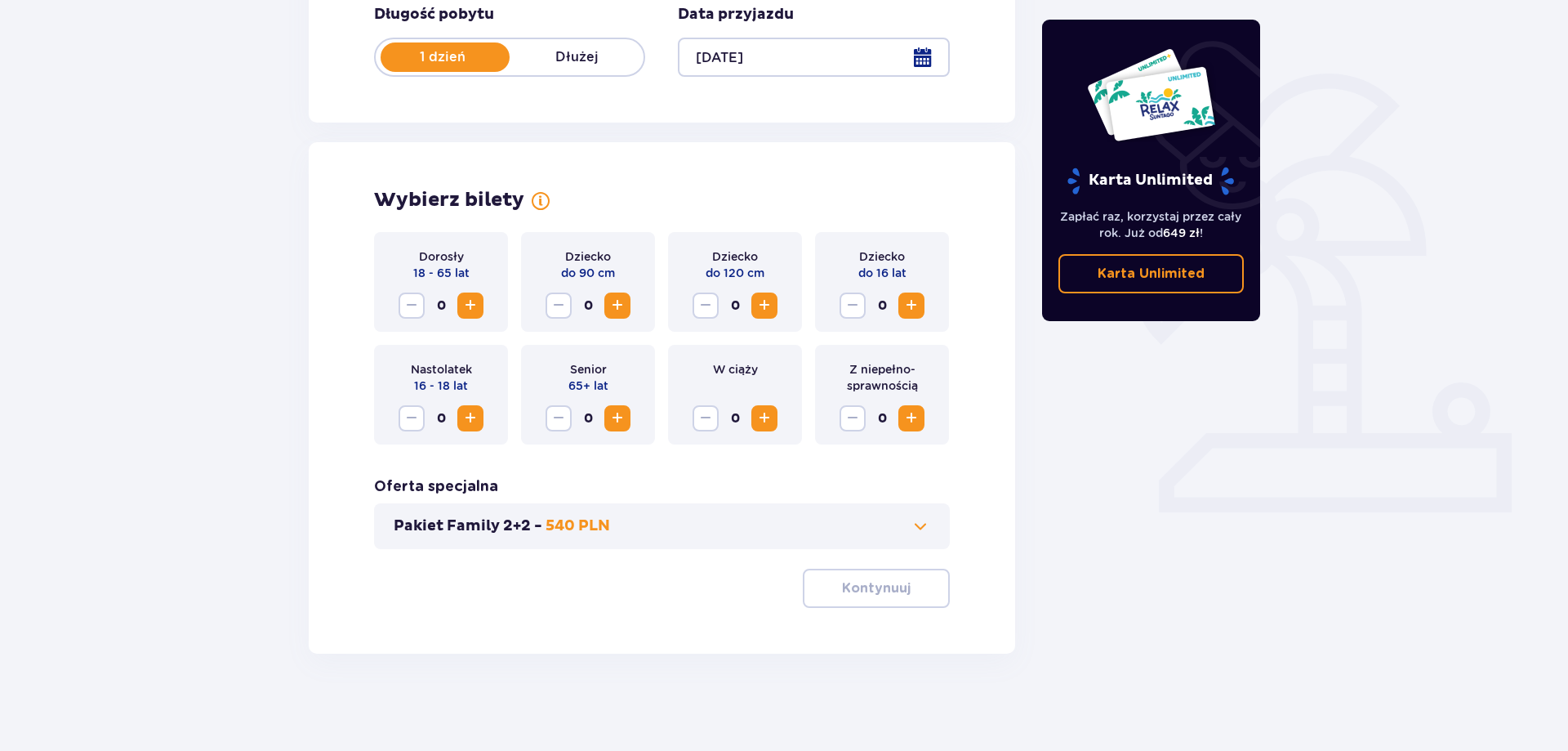
scroll to position [332, 0]
click at [909, 309] on span "Zwiększ" at bounding box center [911, 304] width 19 height 19
click at [851, 595] on p "Kontynuuj" at bounding box center [876, 587] width 68 height 18
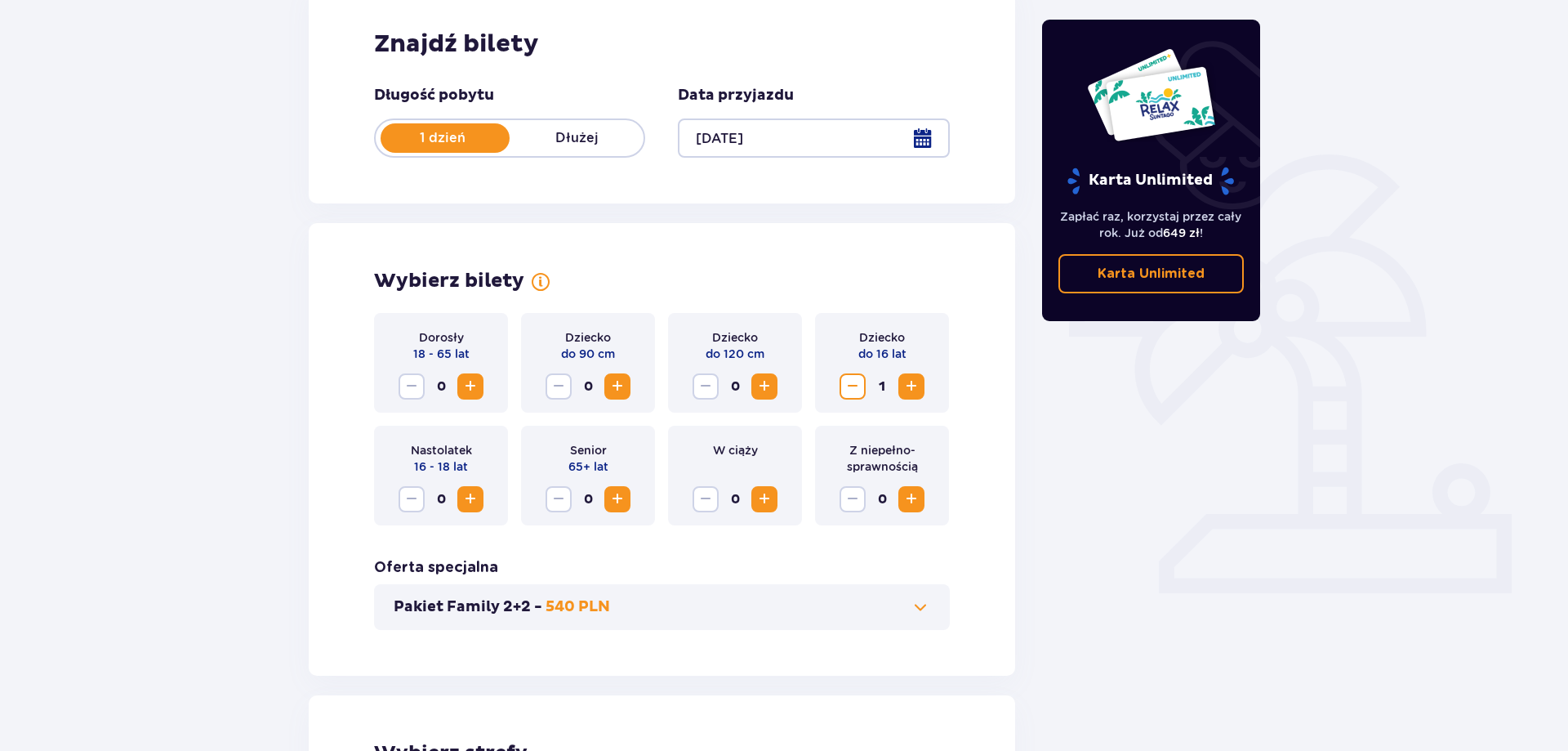
scroll to position [0, 0]
